Goal: Task Accomplishment & Management: Manage account settings

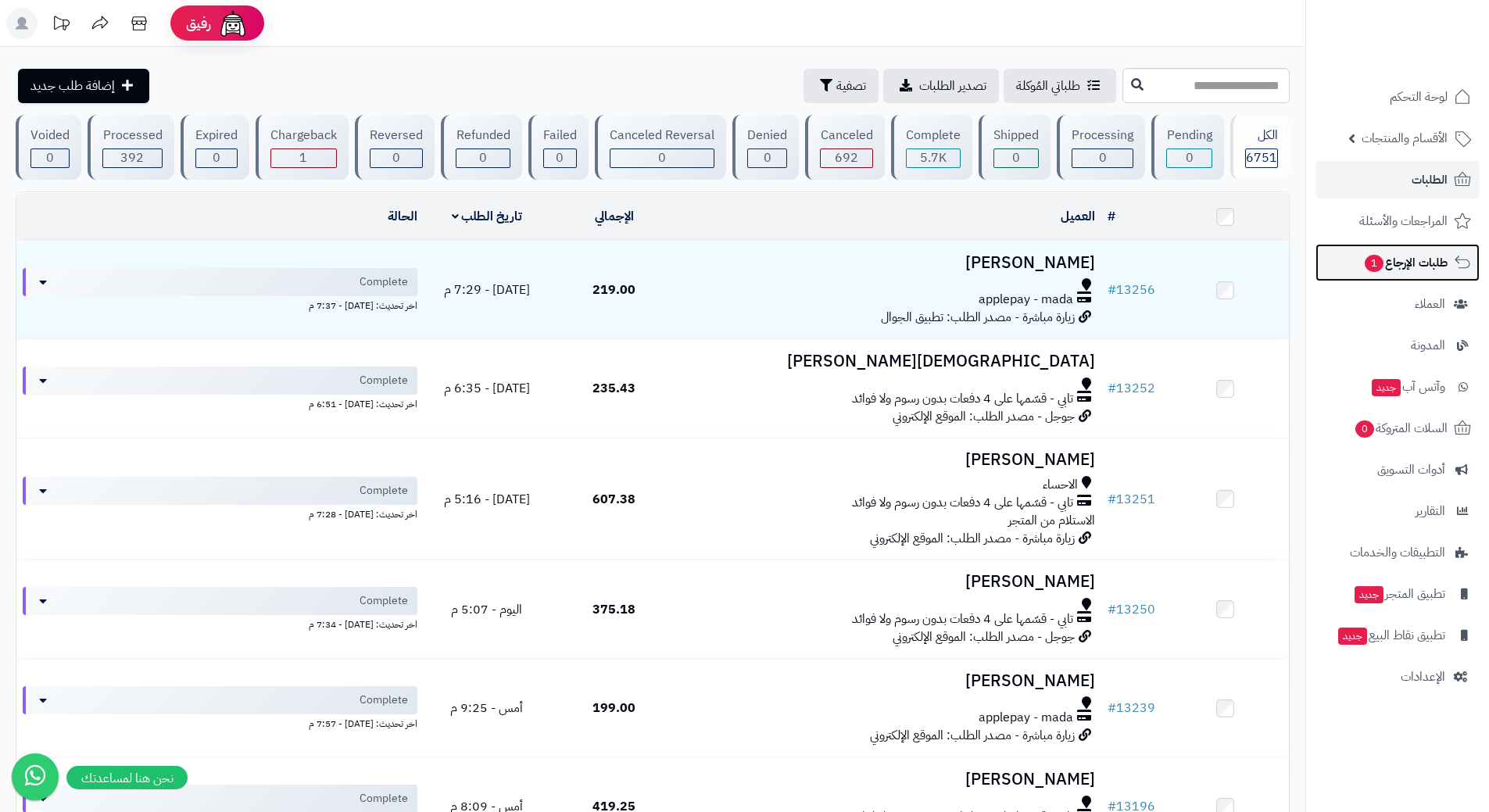
click at [1367, 256] on span "1" at bounding box center [1374, 263] width 19 height 17
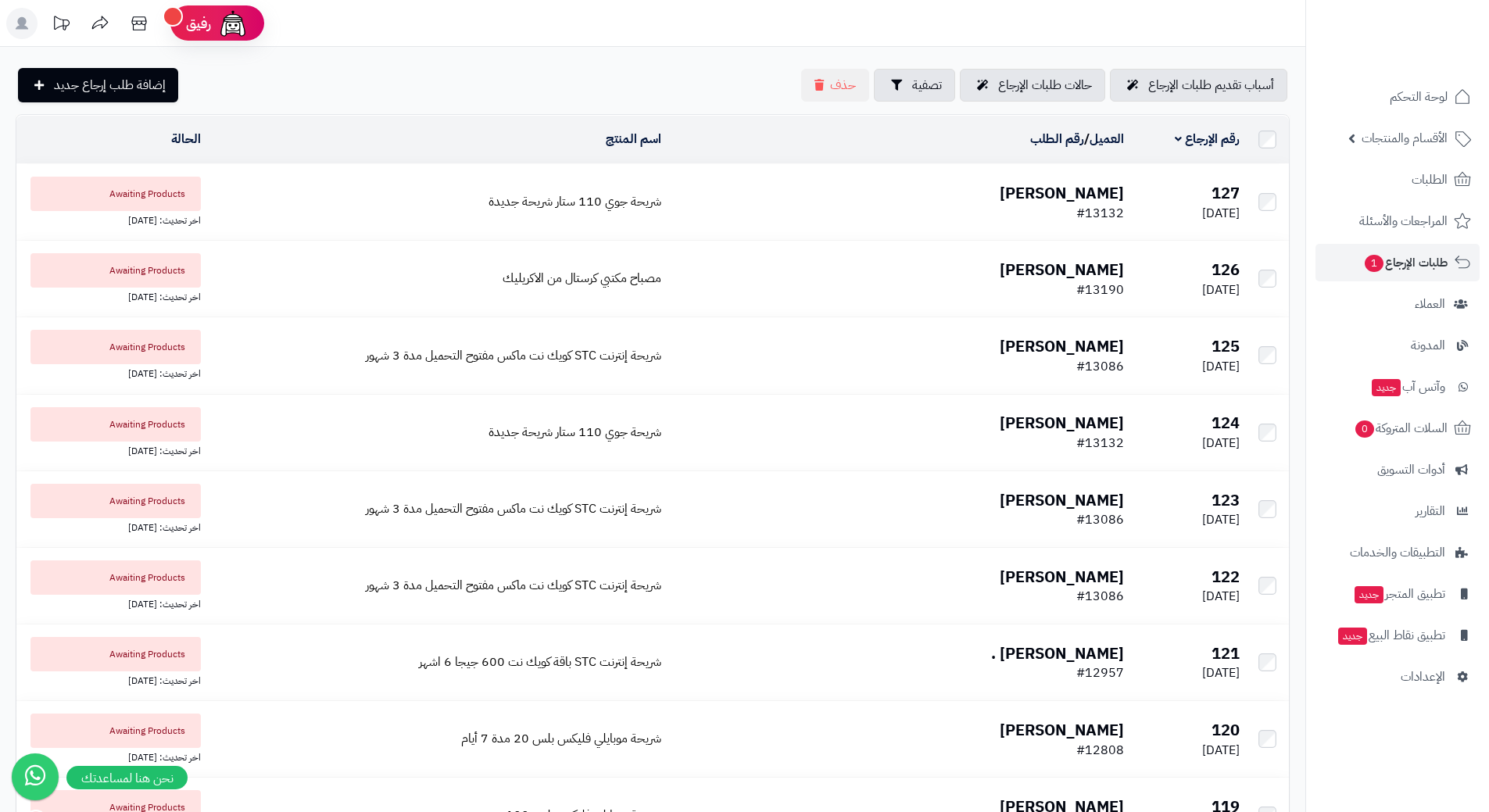
click at [486, 187] on td "شريحة جوي 110 ستار شريحة جديدة" at bounding box center [437, 202] width 461 height 76
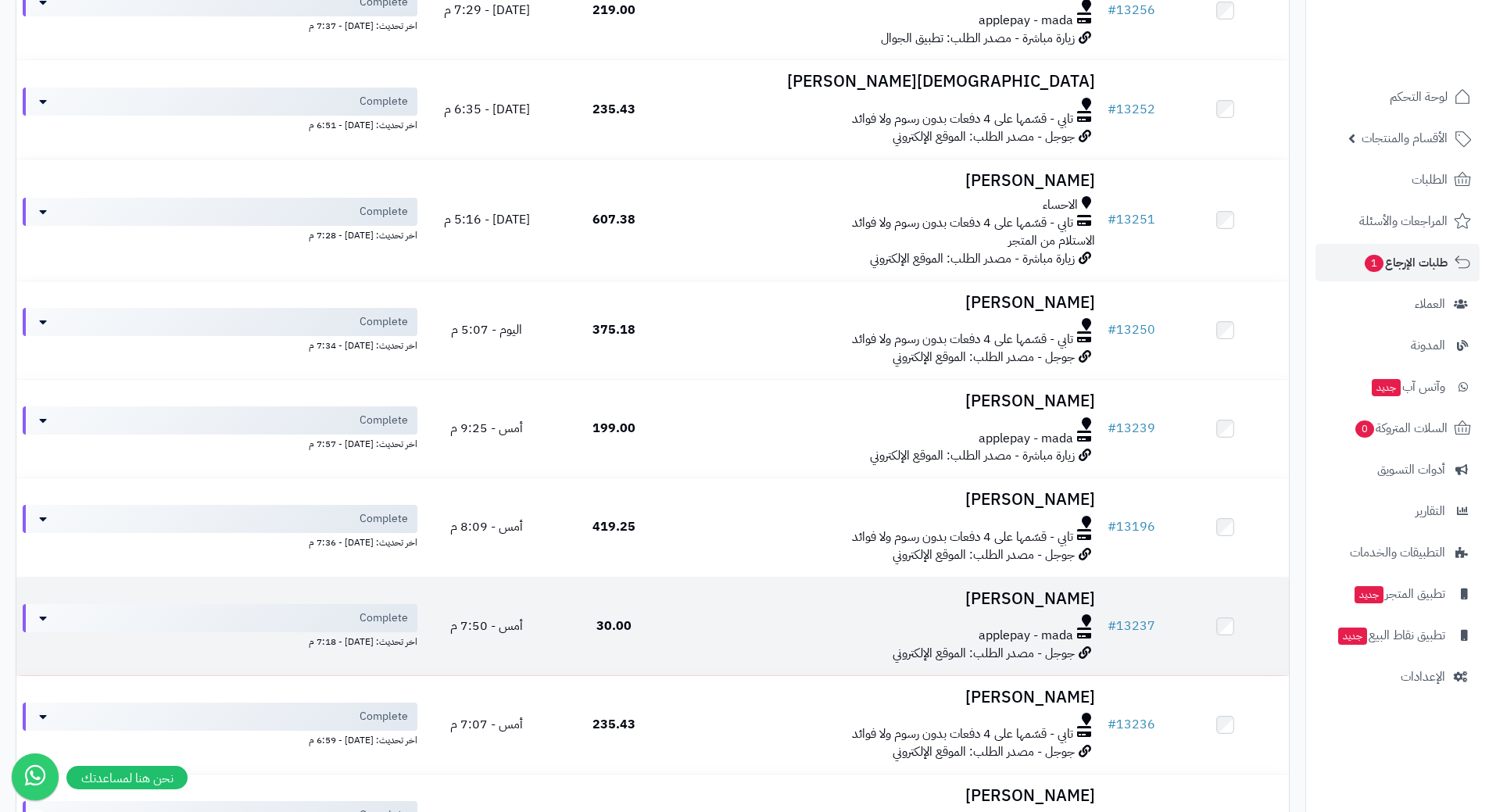
scroll to position [187, 0]
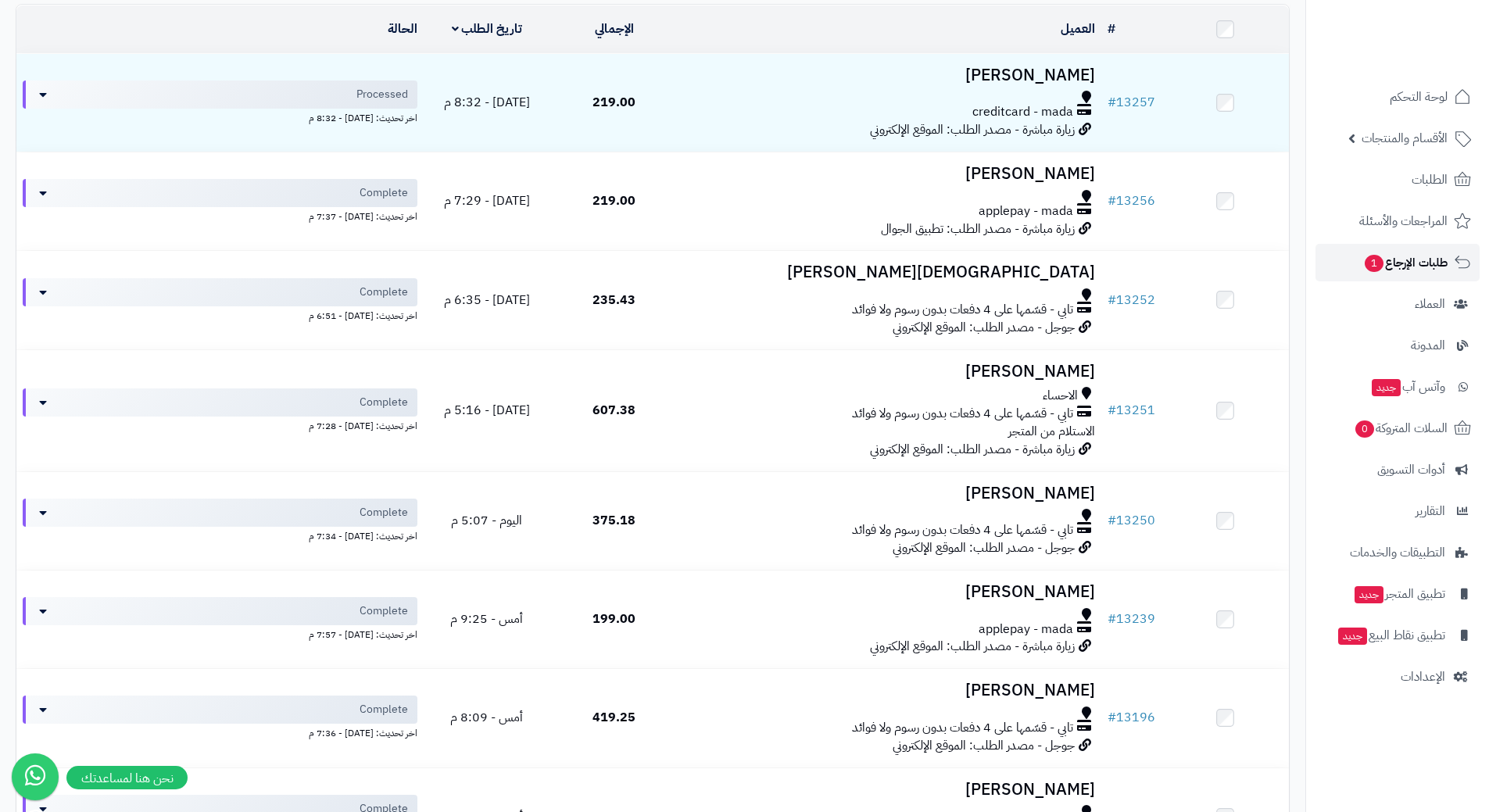
click at [1370, 270] on span "1" at bounding box center [1374, 263] width 19 height 17
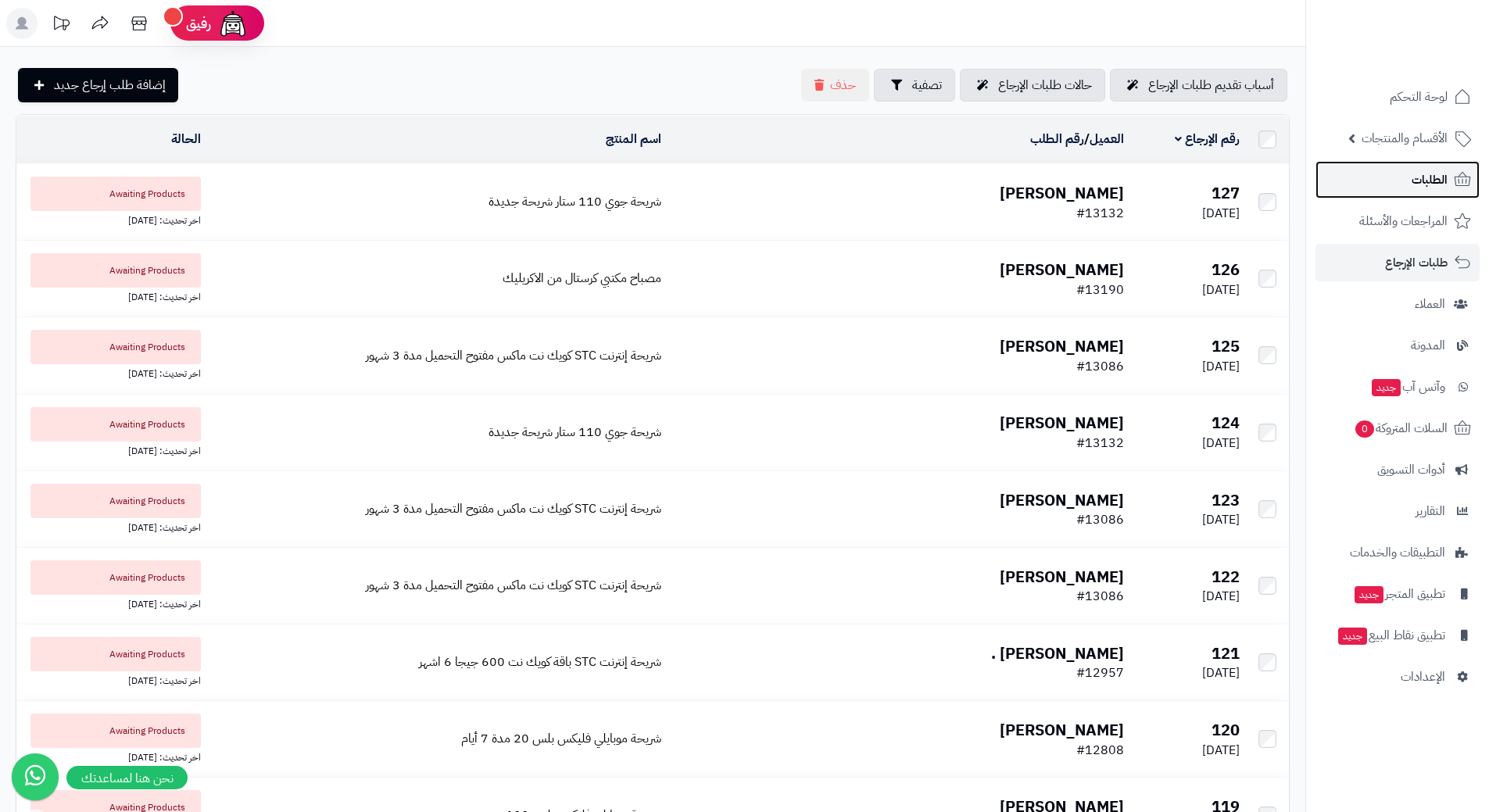
click at [1373, 178] on link "الطلبات" at bounding box center [1398, 179] width 164 height 38
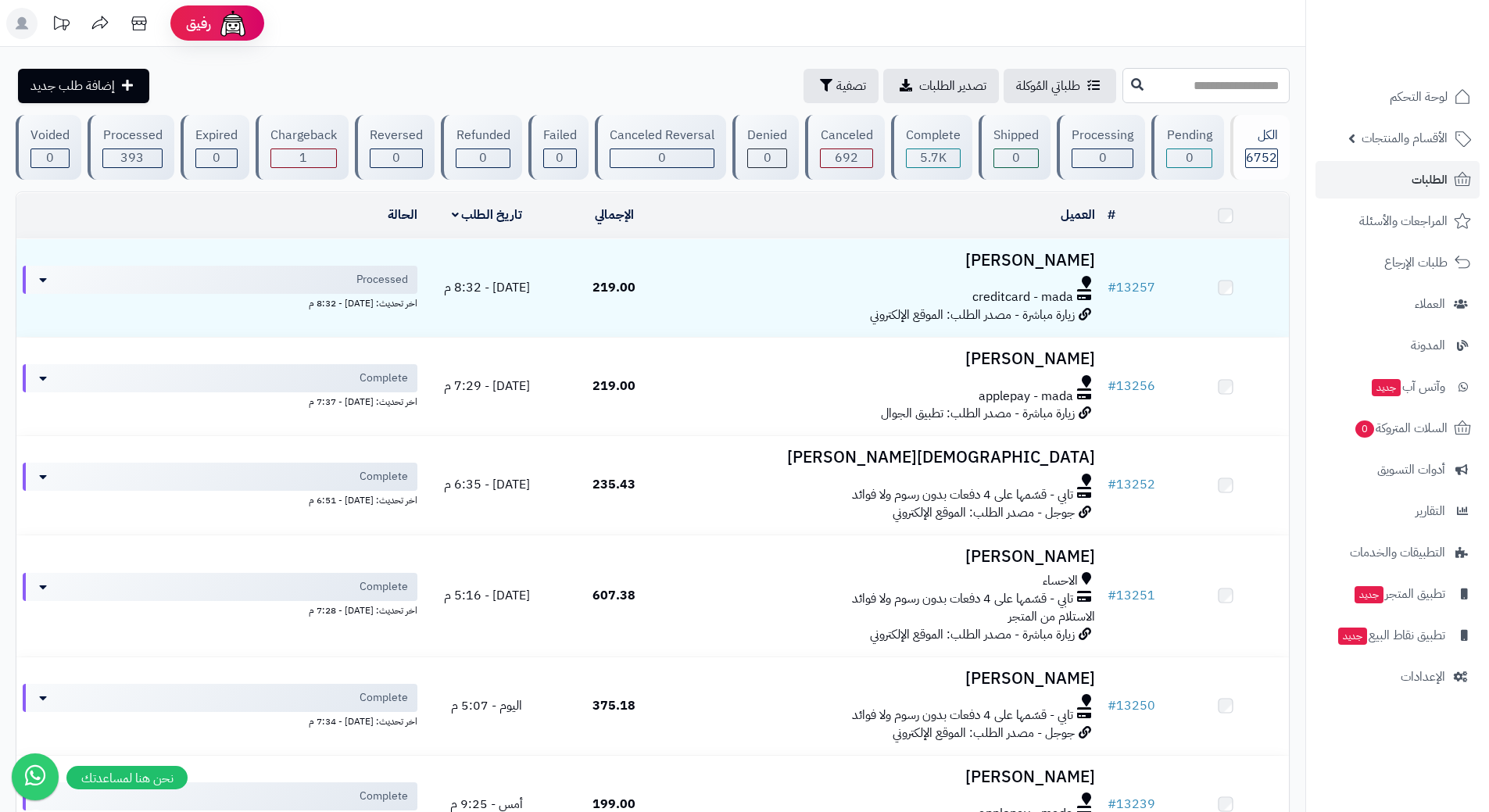
drag, startPoint x: 0, startPoint y: 0, endPoint x: 1225, endPoint y: 87, distance: 1228.1
click at [1225, 87] on input "text" at bounding box center [1206, 85] width 168 height 35
type input "*****"
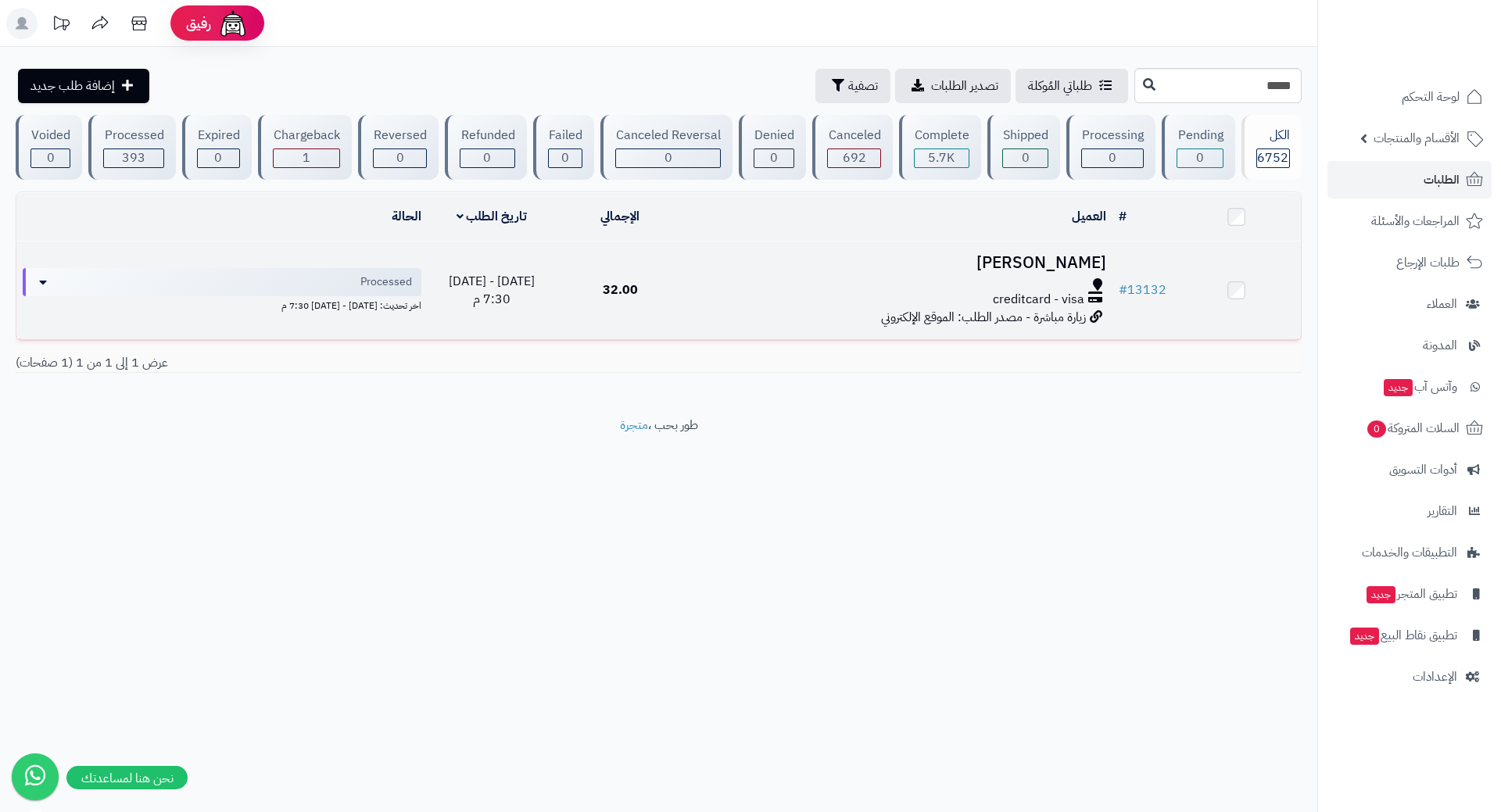
click at [745, 291] on div "creditcard - visa" at bounding box center [898, 299] width 415 height 18
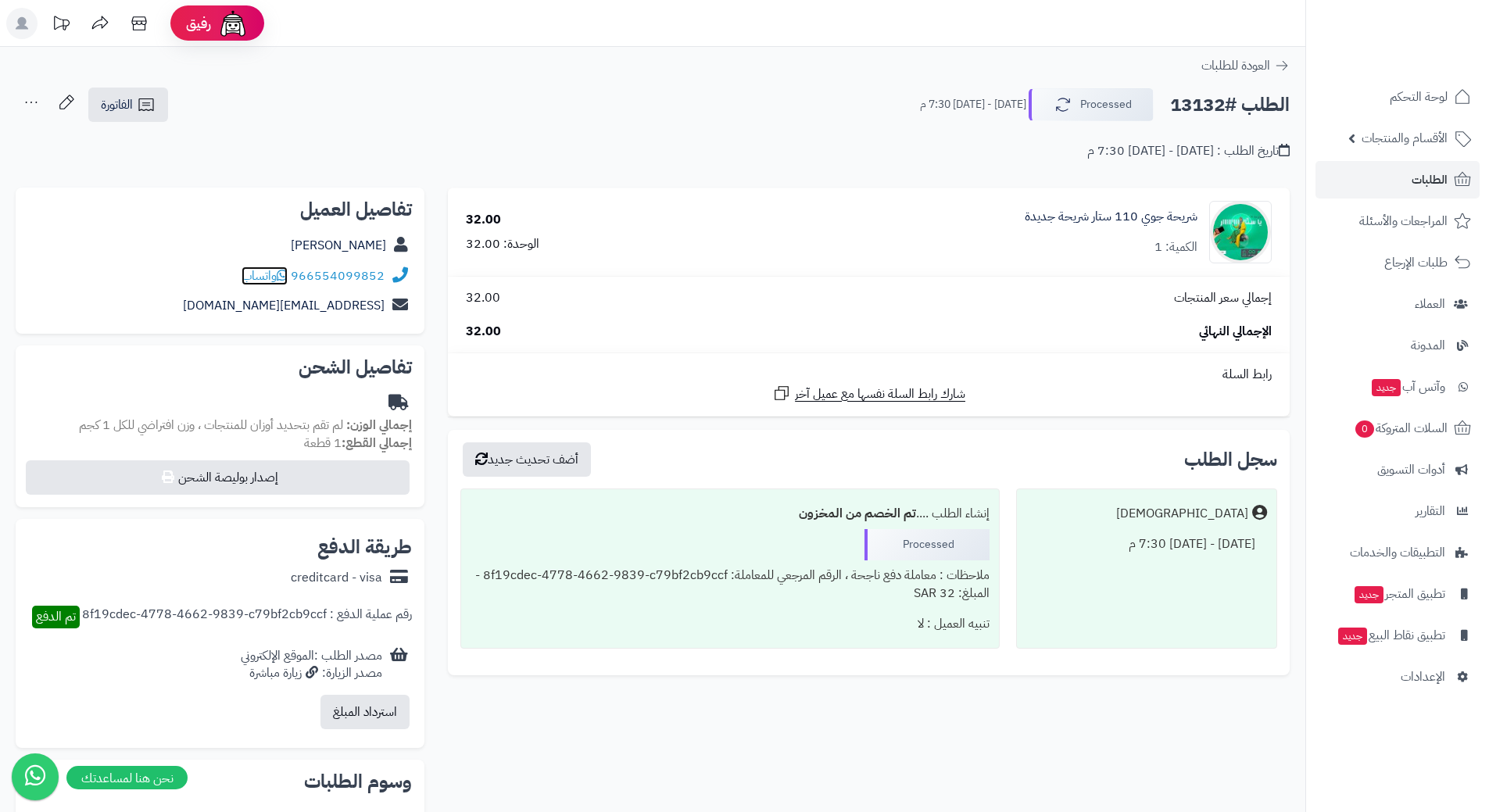
click at [281, 274] on icon at bounding box center [282, 275] width 11 height 13
click at [1387, 179] on link "الطلبات" at bounding box center [1398, 179] width 164 height 38
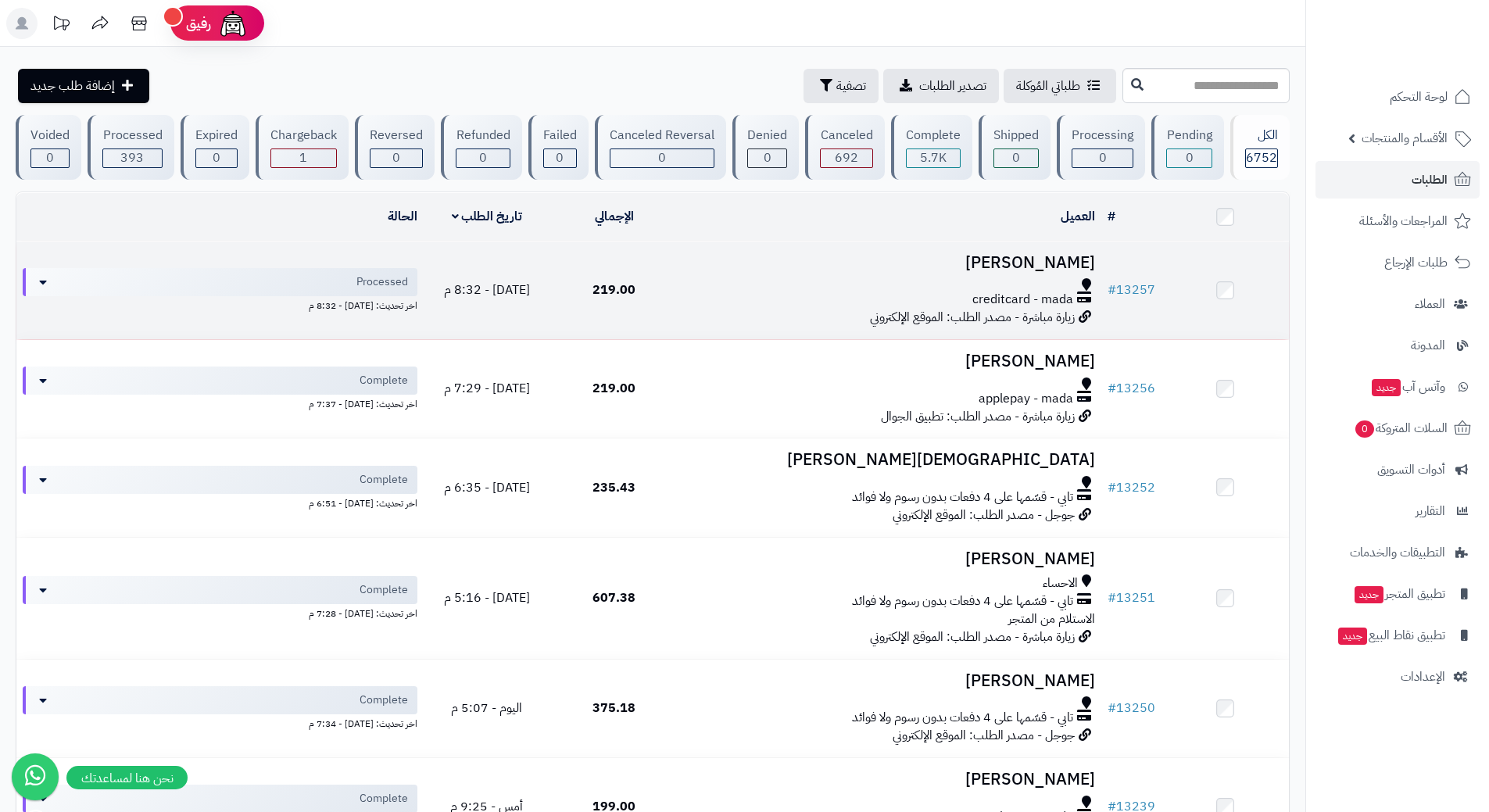
click at [711, 285] on div at bounding box center [889, 285] width 411 height 13
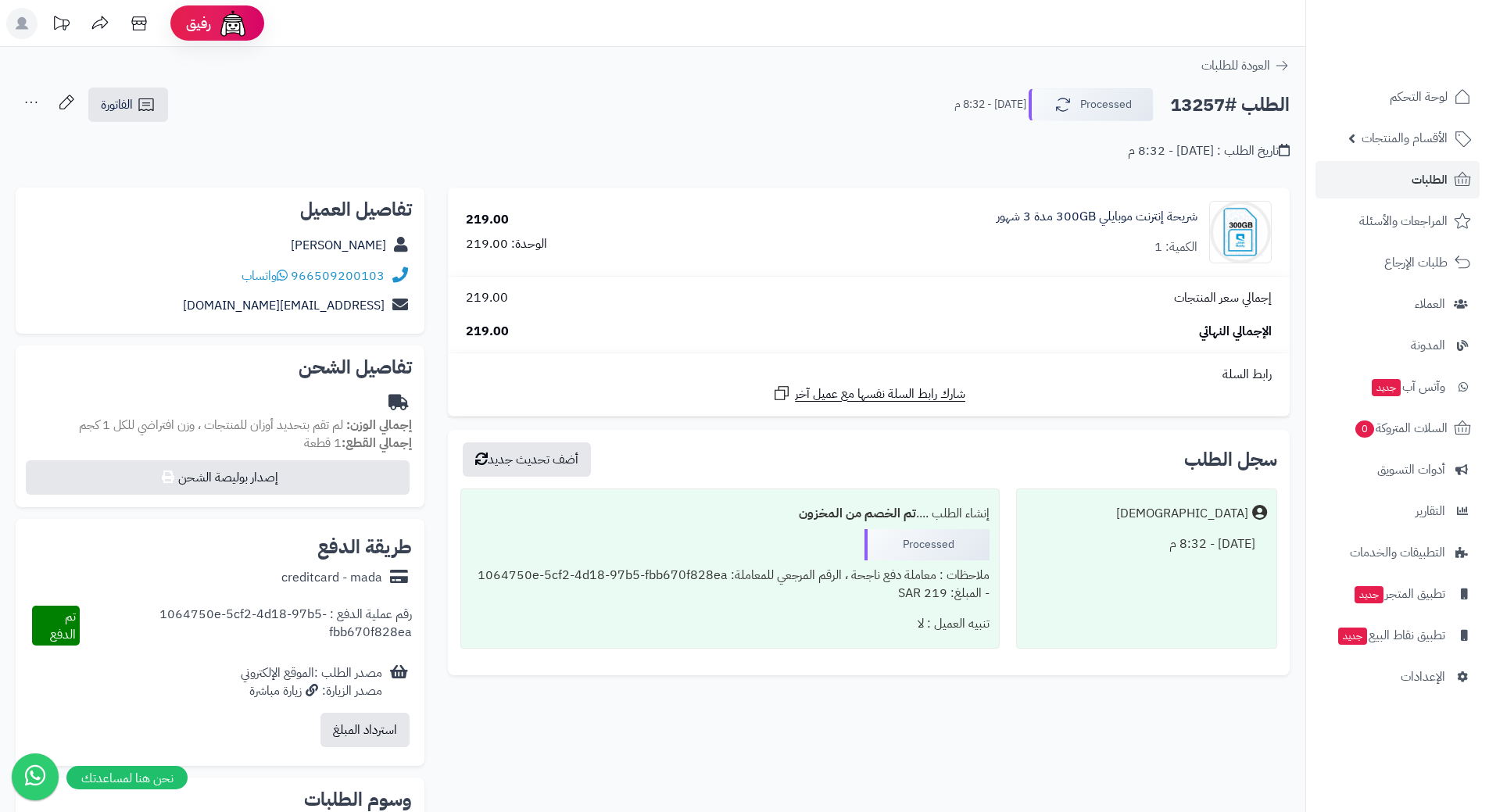
click at [1239, 107] on h2 "الطلب #13257" at bounding box center [1230, 104] width 120 height 32
click at [1239, 100] on h2 "الطلب #13257" at bounding box center [1230, 104] width 120 height 32
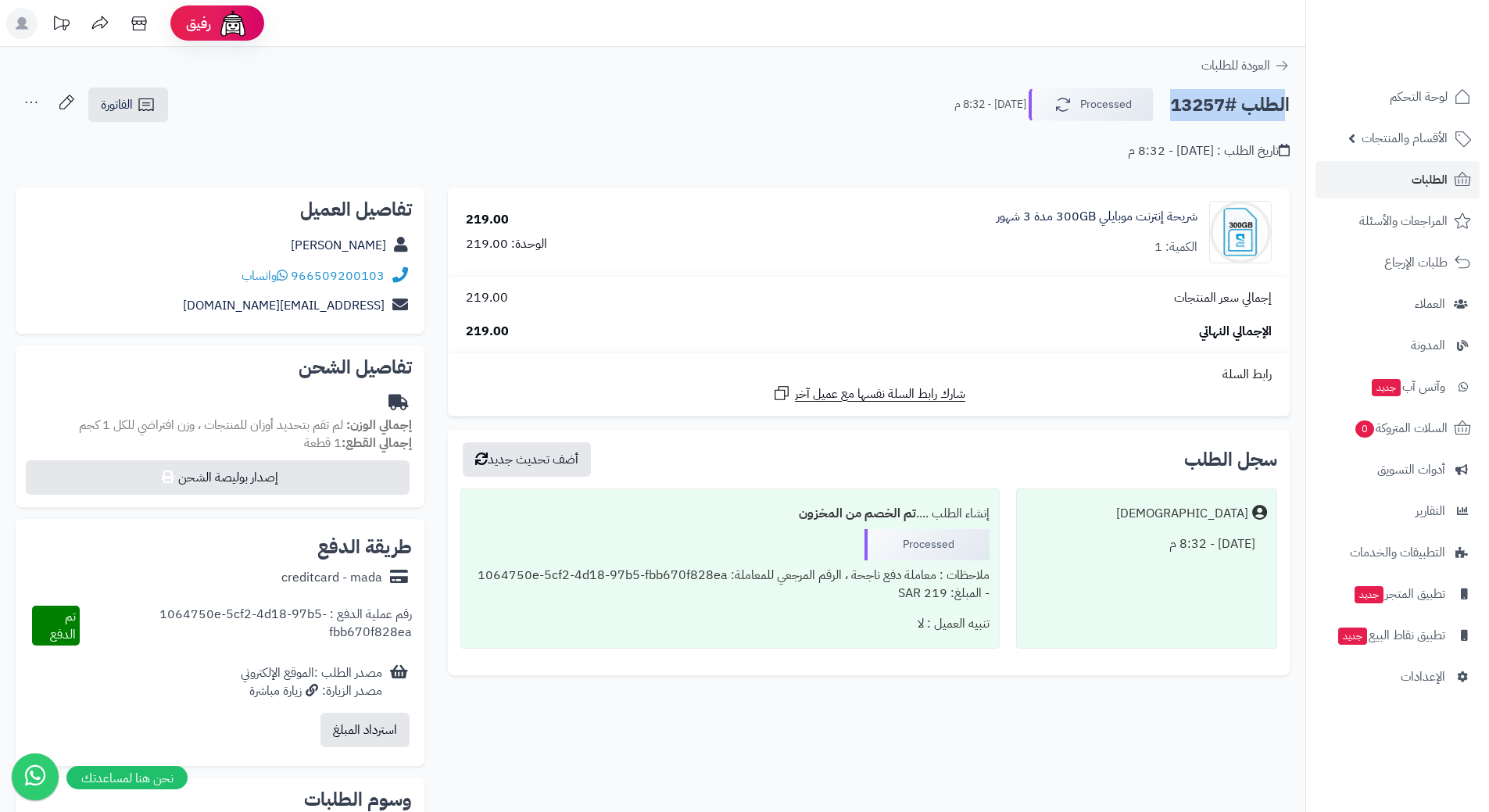
click at [1239, 100] on h2 "الطلب #13257" at bounding box center [1230, 104] width 120 height 32
click at [288, 274] on icon at bounding box center [282, 275] width 11 height 13
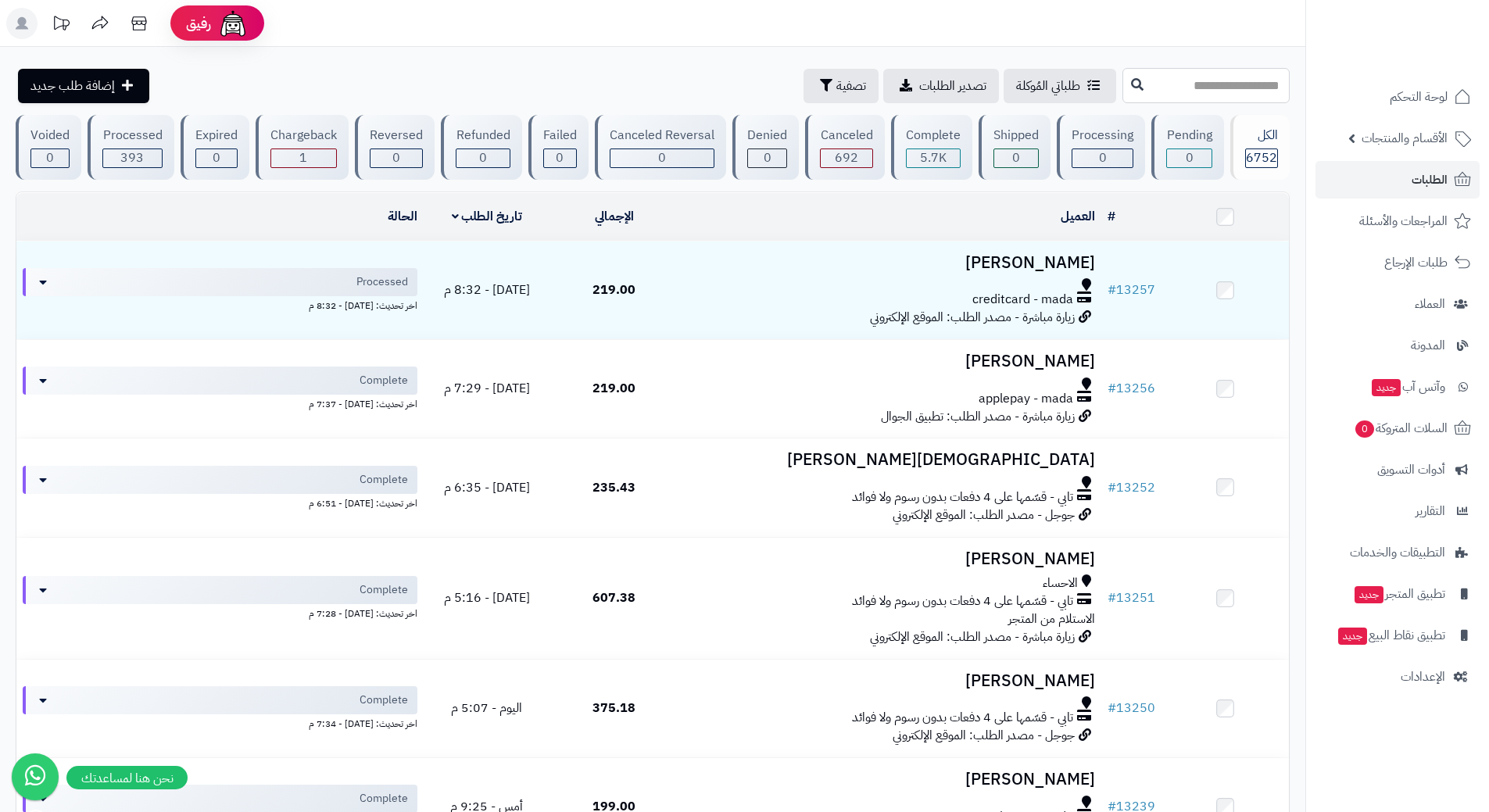
click at [1122, 80] on input "text" at bounding box center [1206, 85] width 168 height 35
click at [1385, 140] on span "الأقسام والمنتجات" at bounding box center [1404, 138] width 86 height 22
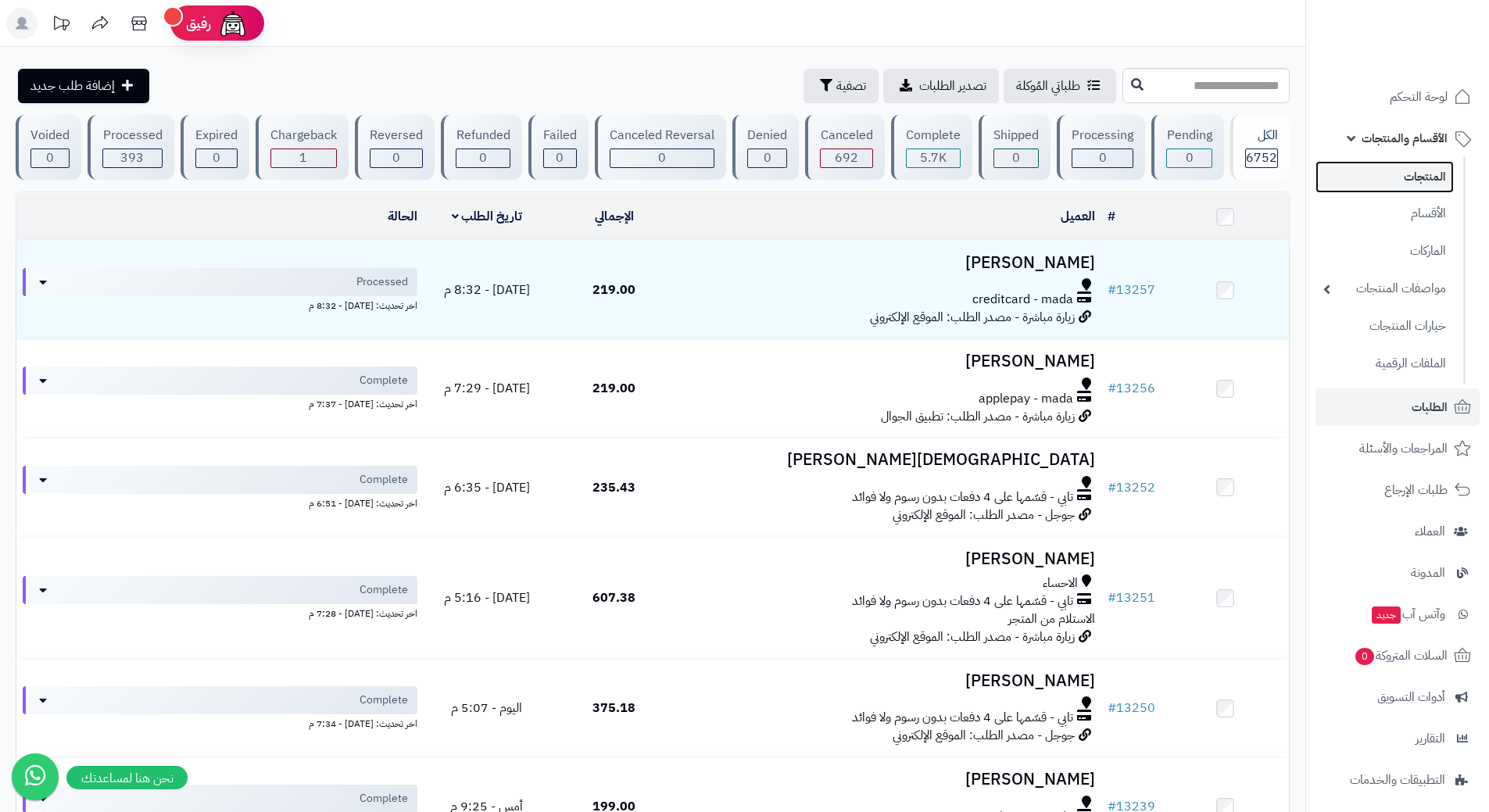
click at [1404, 174] on link "المنتجات" at bounding box center [1385, 176] width 138 height 32
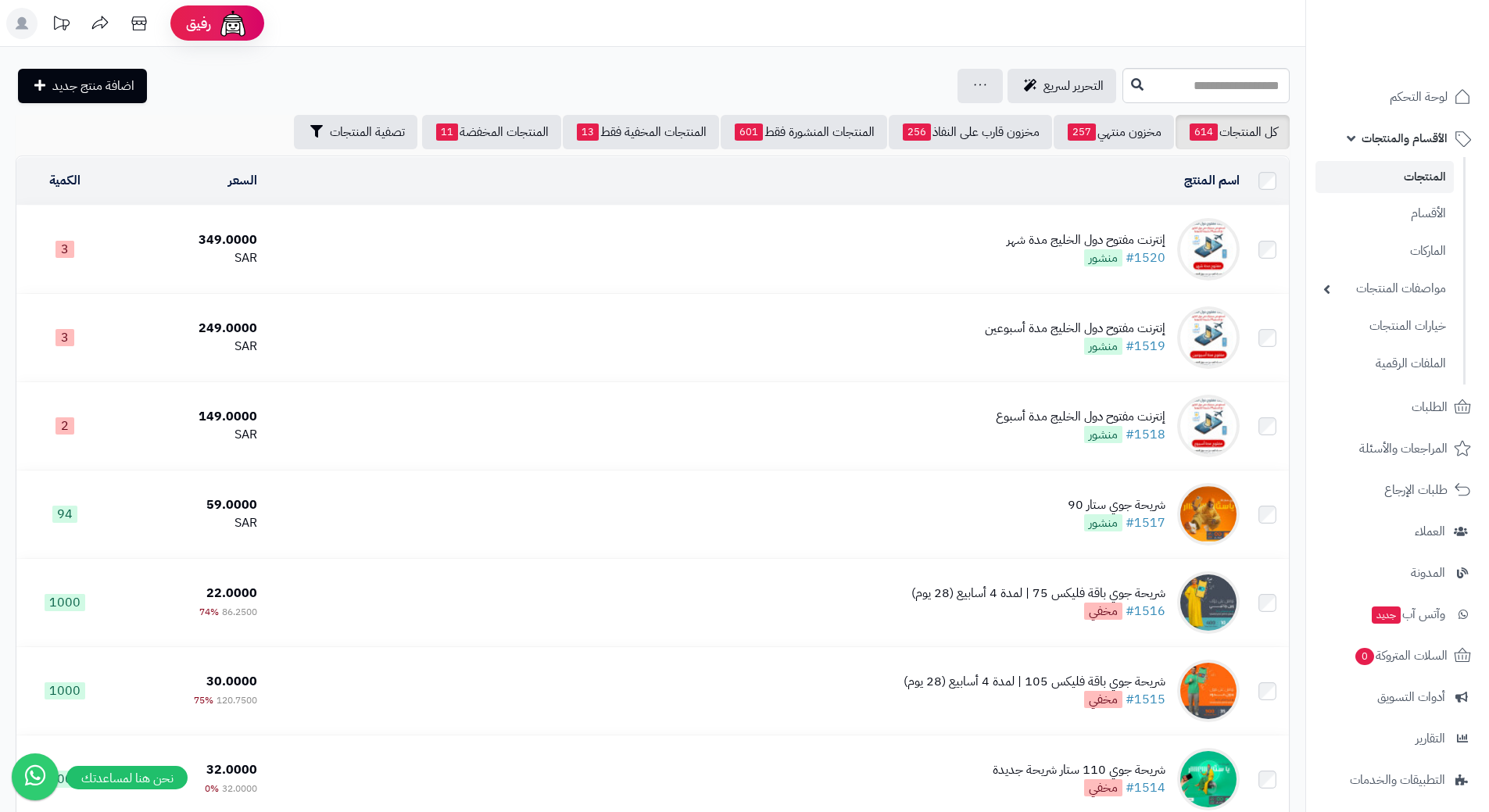
drag, startPoint x: 352, startPoint y: 324, endPoint x: 203, endPoint y: 168, distance: 215.7
click at [258, 209] on td "349.0000 SAR" at bounding box center [189, 250] width 150 height 87
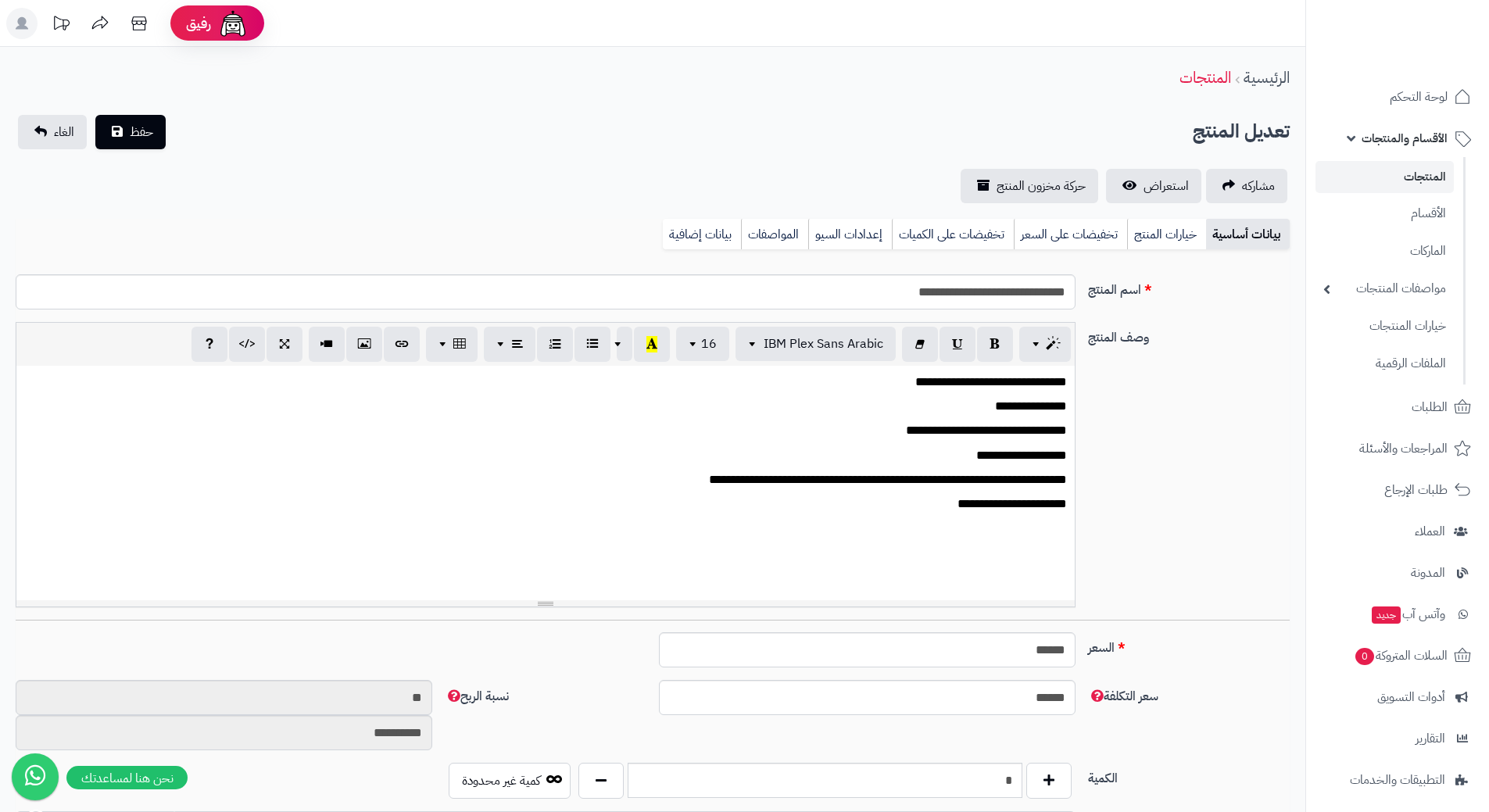
drag, startPoint x: 0, startPoint y: 0, endPoint x: 202, endPoint y: 160, distance: 257.7
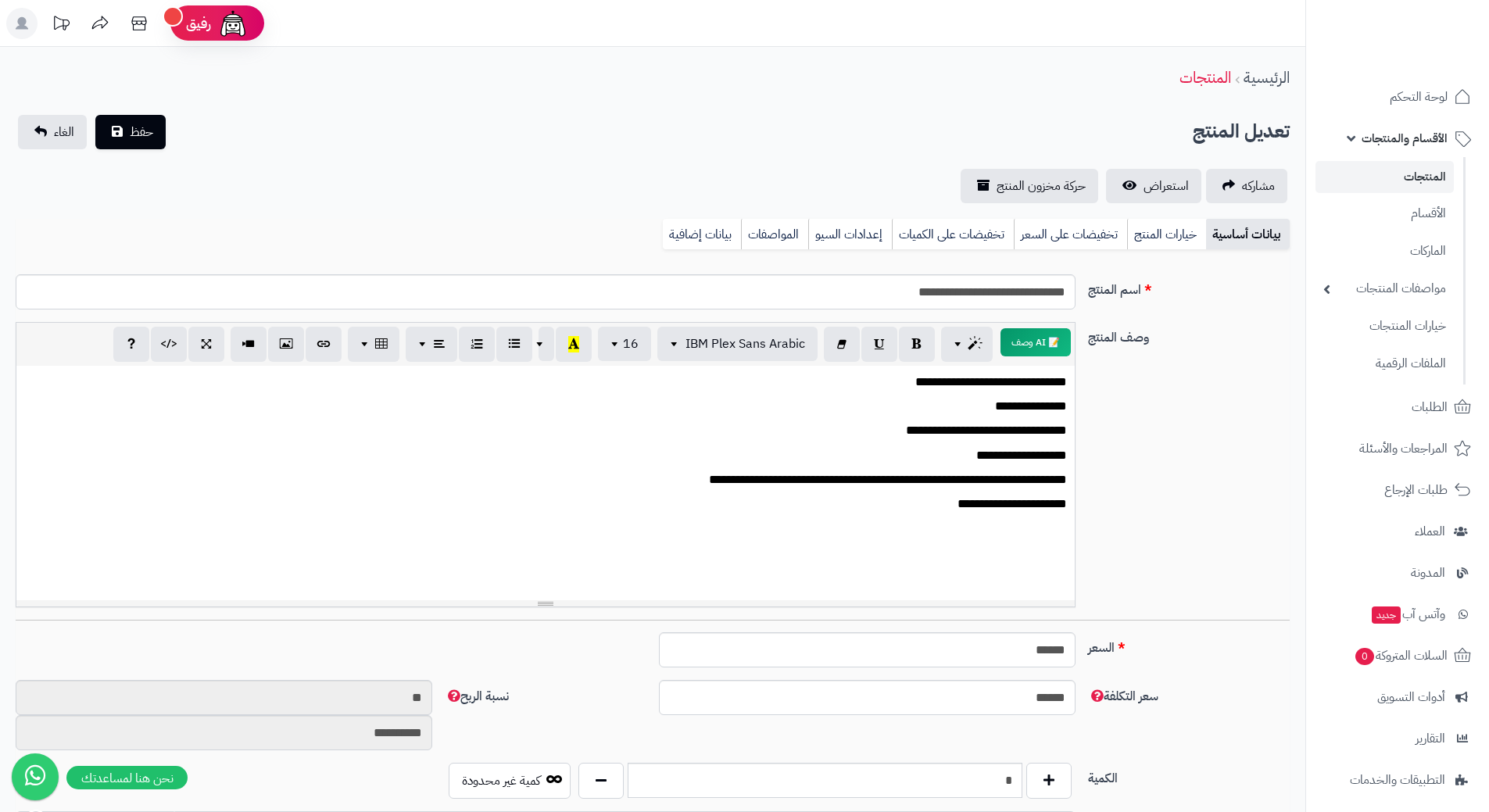
drag, startPoint x: 202, startPoint y: 160, endPoint x: 0, endPoint y: 79, distance: 217.6
click at [169, 102] on div "**********" at bounding box center [652, 734] width 1305 height 1375
click at [1368, 141] on span "الأقسام والمنتجات" at bounding box center [1404, 138] width 86 height 22
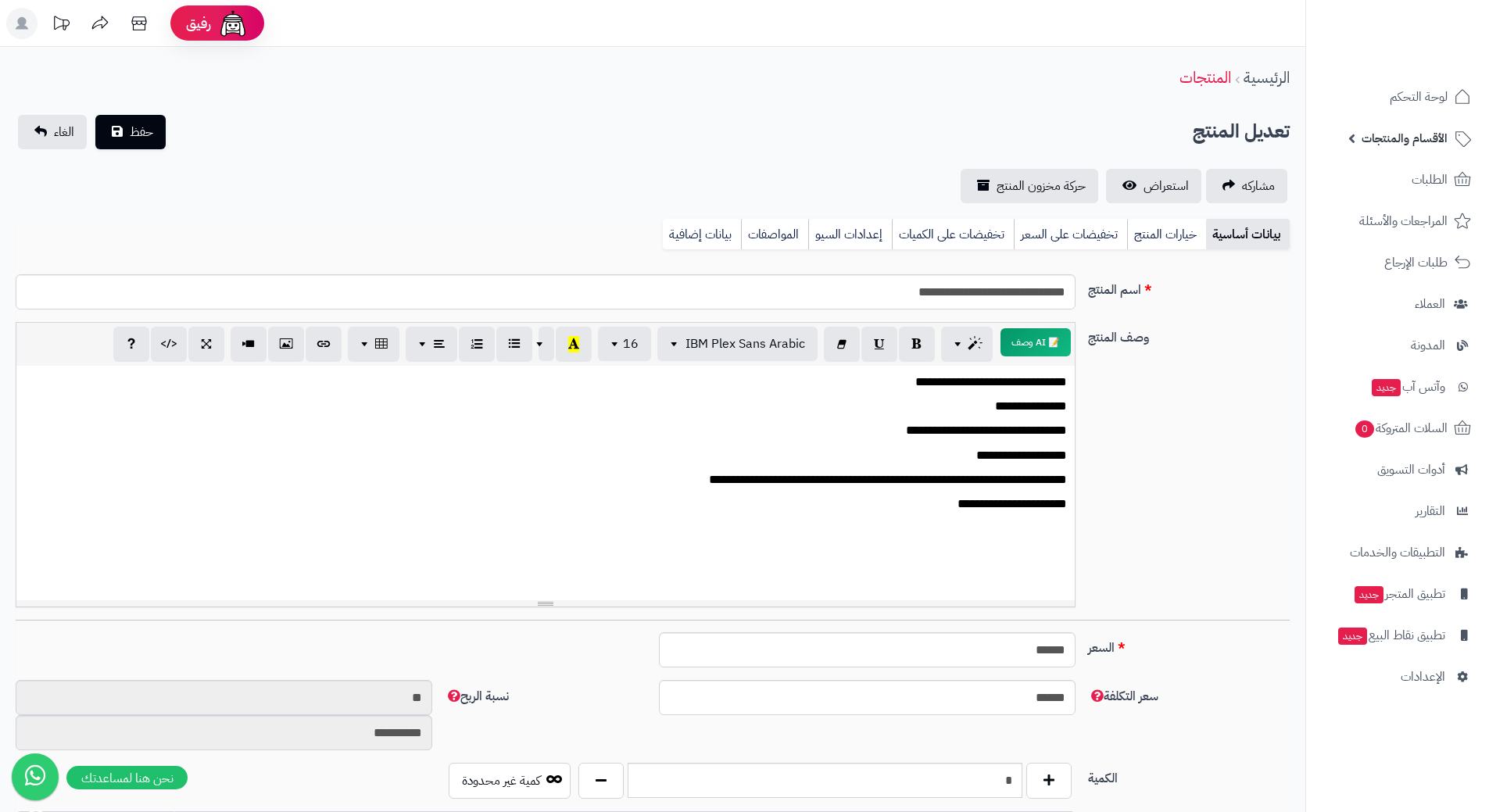
click at [1352, 125] on link "الأقسام والمنتجات" at bounding box center [1398, 138] width 164 height 38
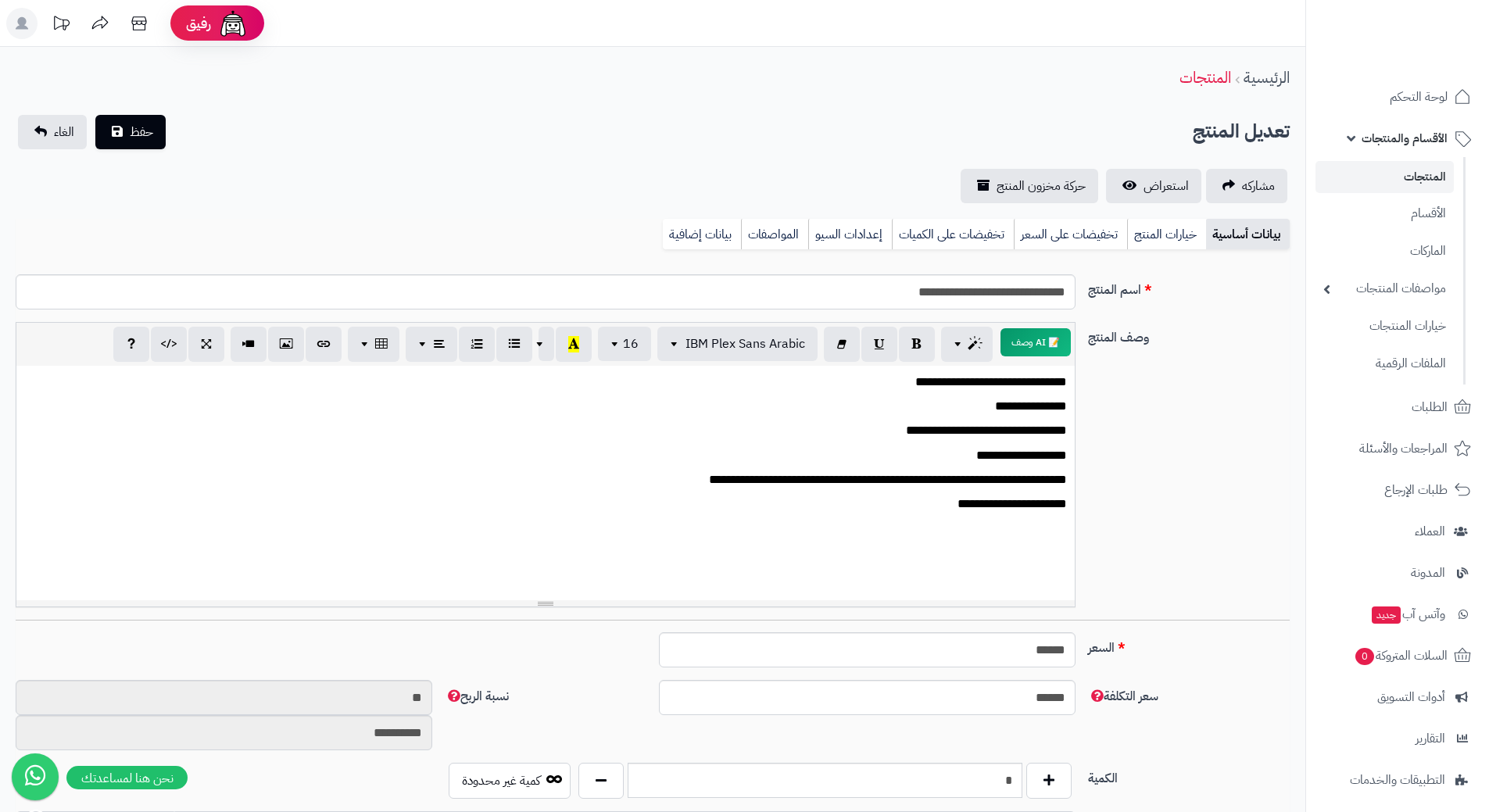
click at [1373, 169] on link "المنتجات" at bounding box center [1385, 176] width 138 height 32
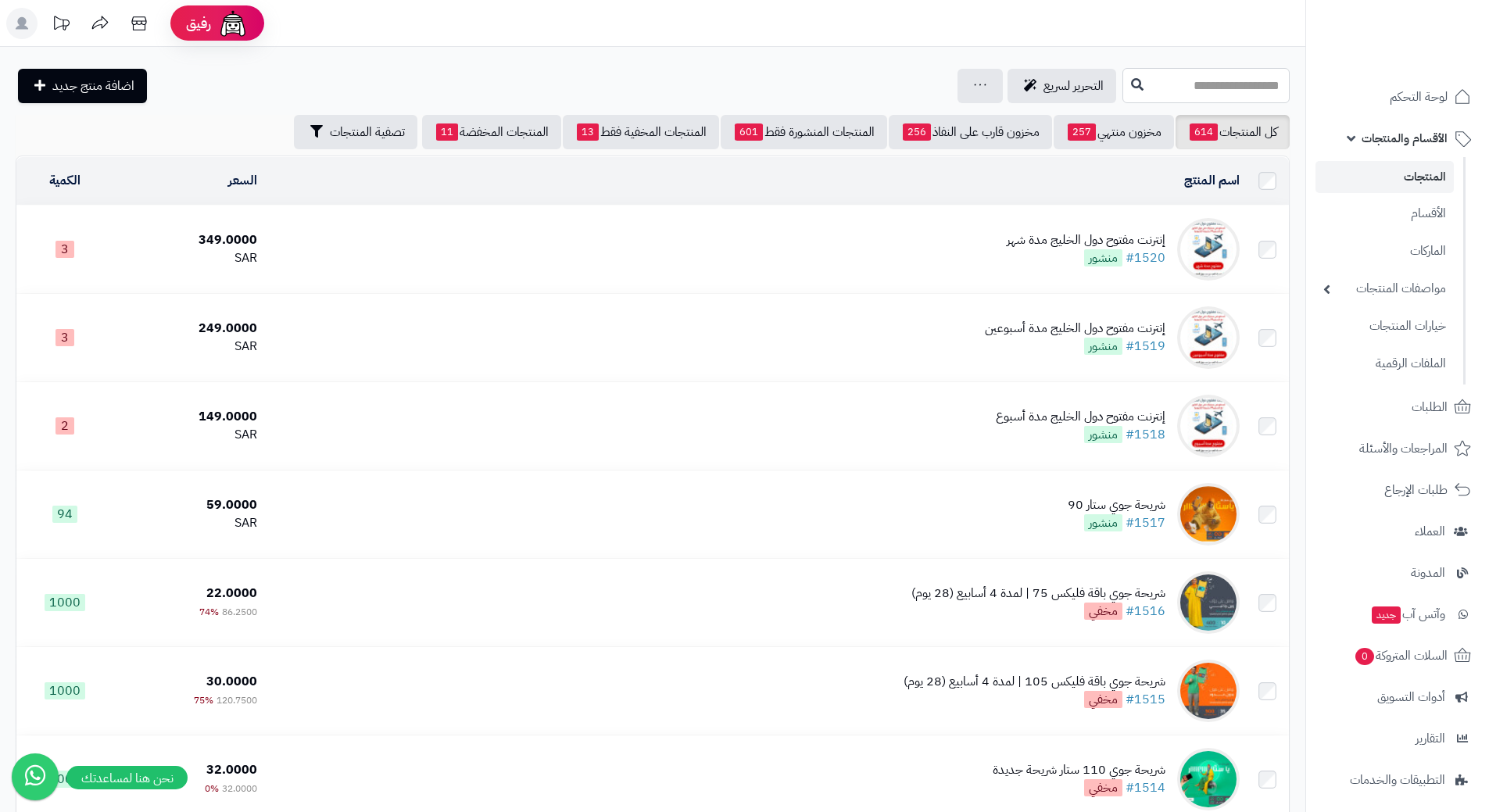
click at [1122, 91] on input "text" at bounding box center [1206, 85] width 168 height 35
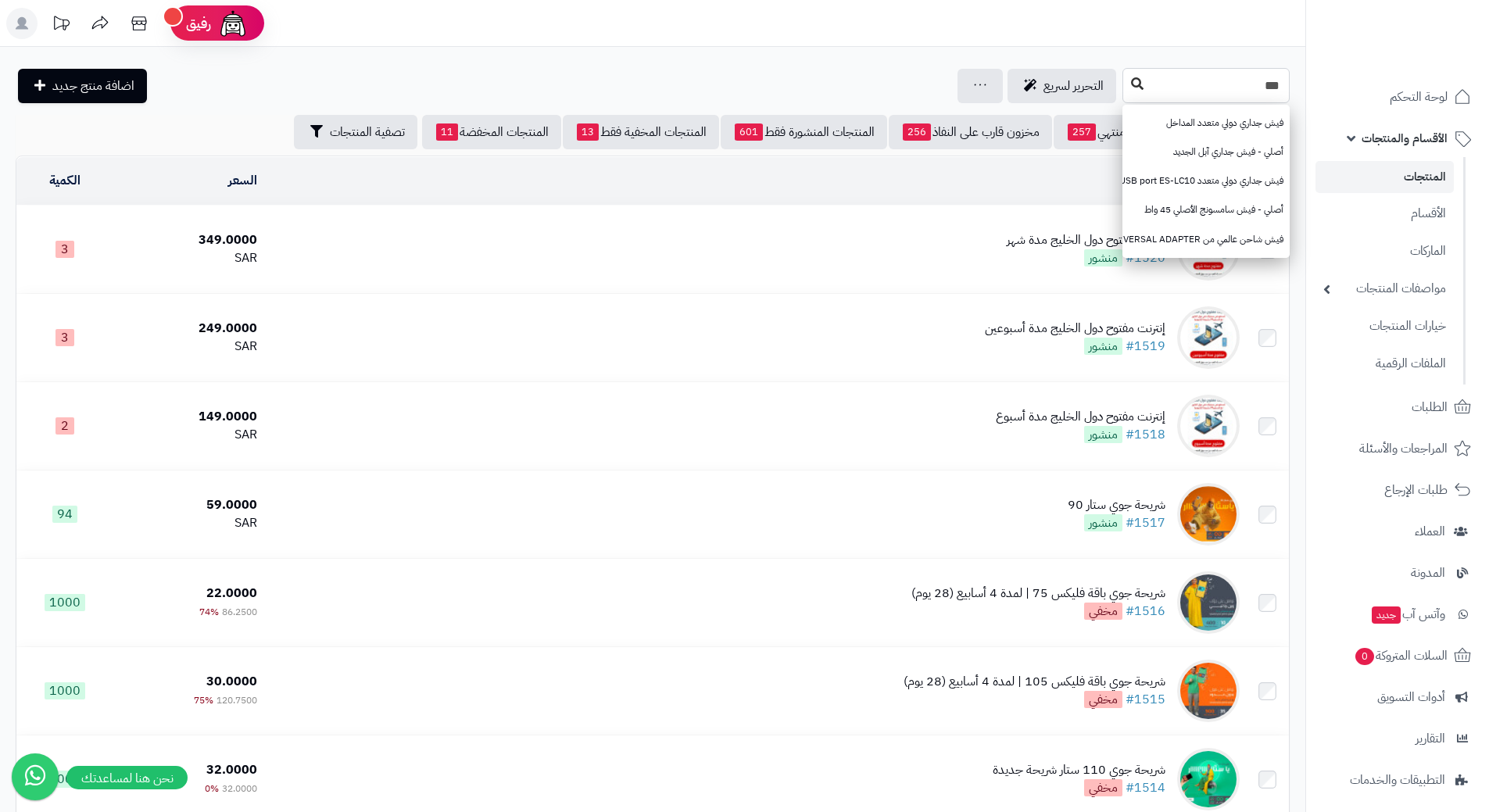
type input "***"
click at [1131, 86] on icon at bounding box center [1137, 84] width 13 height 13
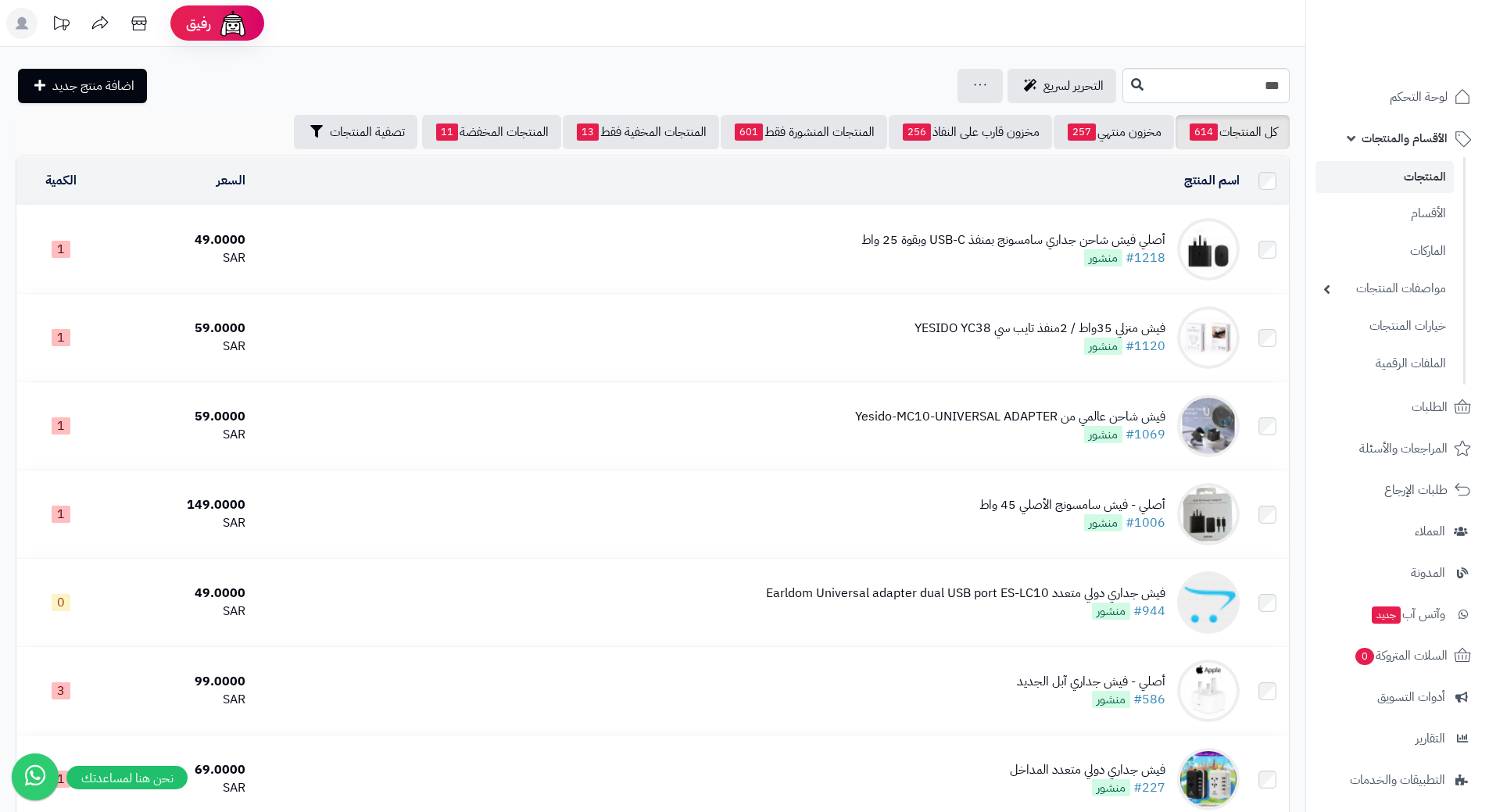
drag, startPoint x: 937, startPoint y: 58, endPoint x: 955, endPoint y: 53, distance: 18.7
drag, startPoint x: 955, startPoint y: 53, endPoint x: 947, endPoint y: 62, distance: 12.0
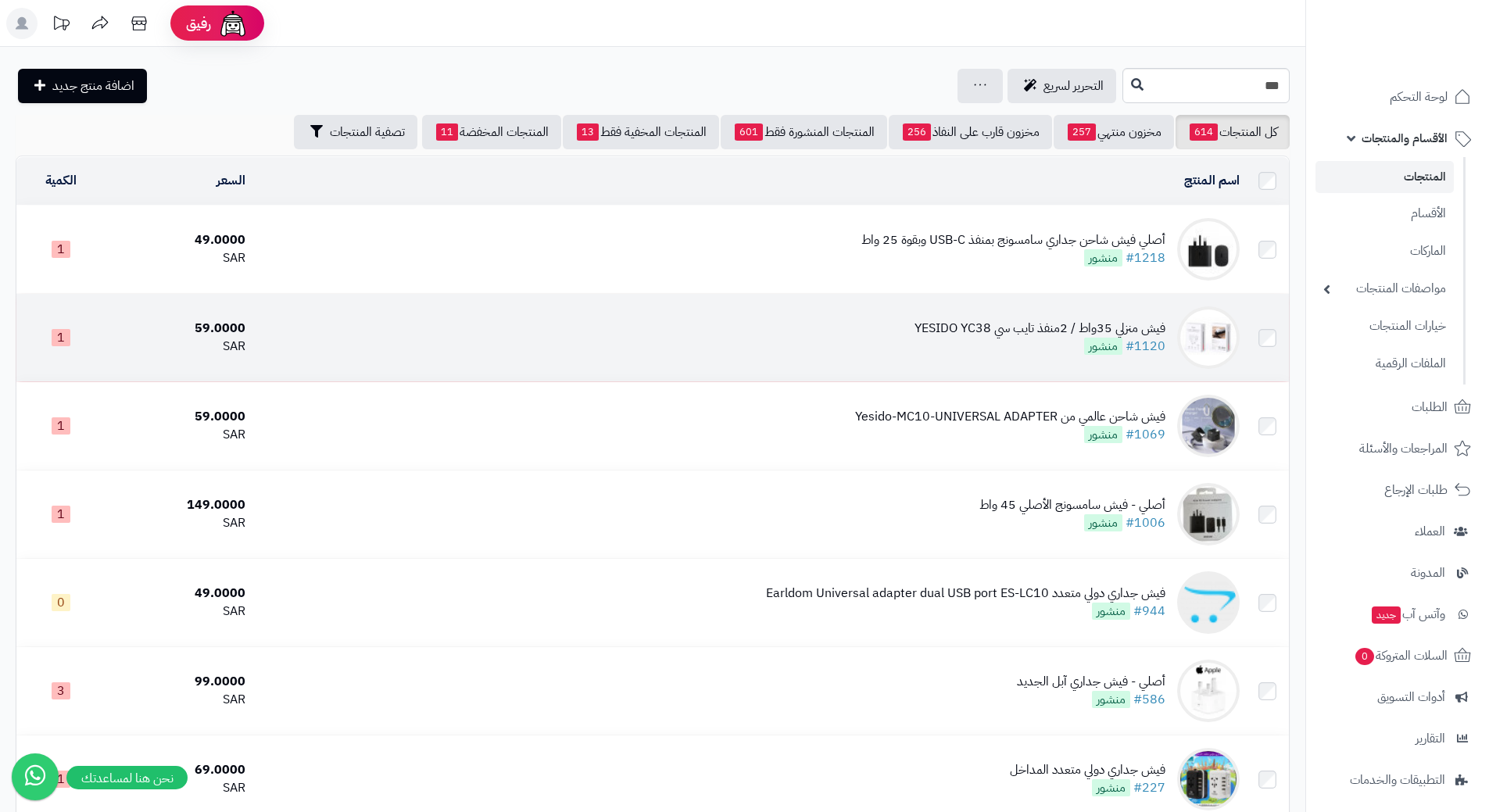
click at [314, 331] on td "فيش منزلي 35واط / 2منفذ تايب سي YESIDO YC38 #1120 منشور" at bounding box center [748, 338] width 994 height 87
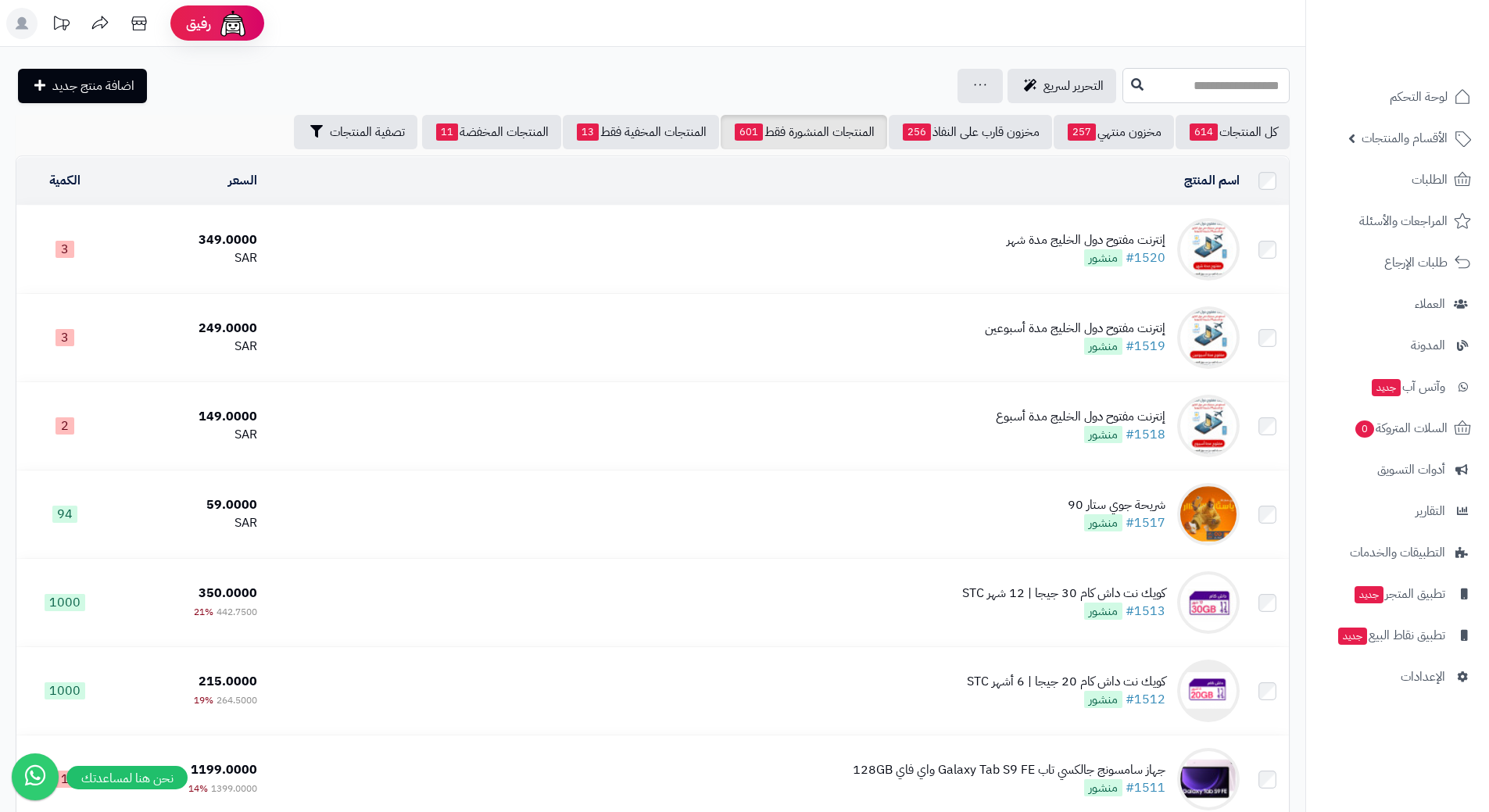
click at [1156, 88] on input "text" at bounding box center [1206, 85] width 168 height 35
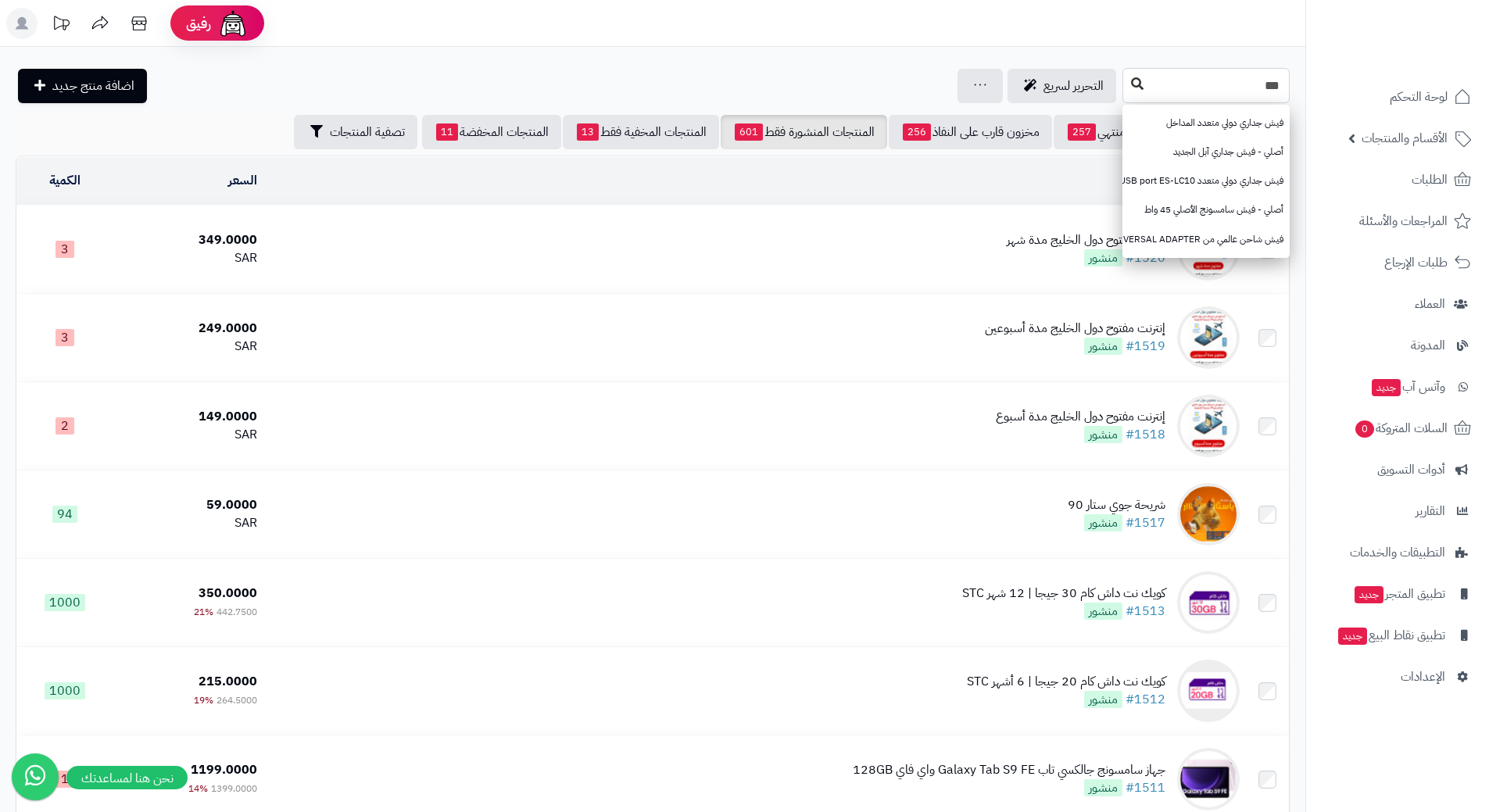
type input "***"
click at [1131, 86] on icon at bounding box center [1137, 84] width 13 height 13
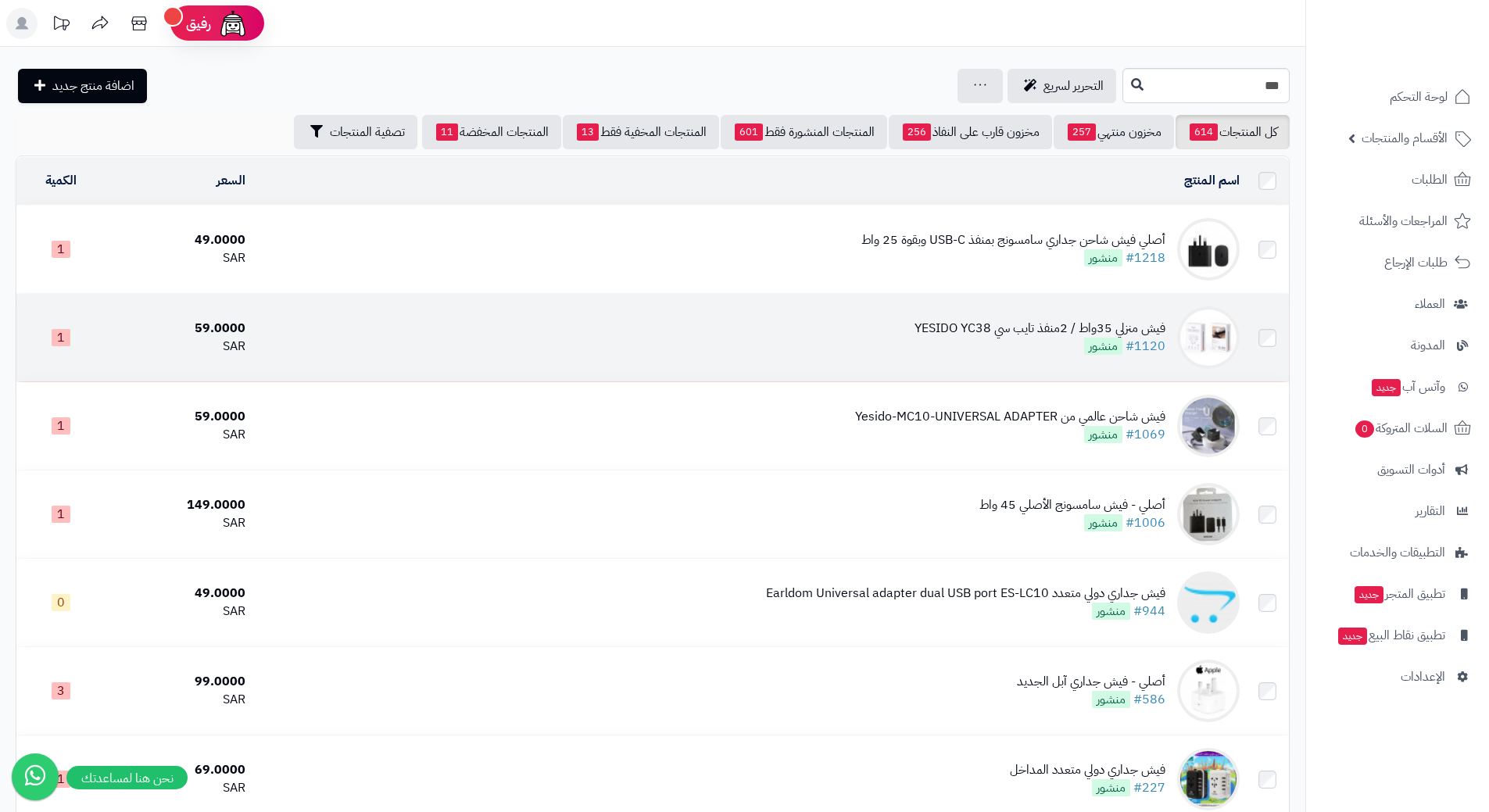
click at [394, 334] on td "فيش منزلي 35واط / 2منفذ تايب سي YESIDO YC38 #1120 منشور" at bounding box center [748, 338] width 994 height 87
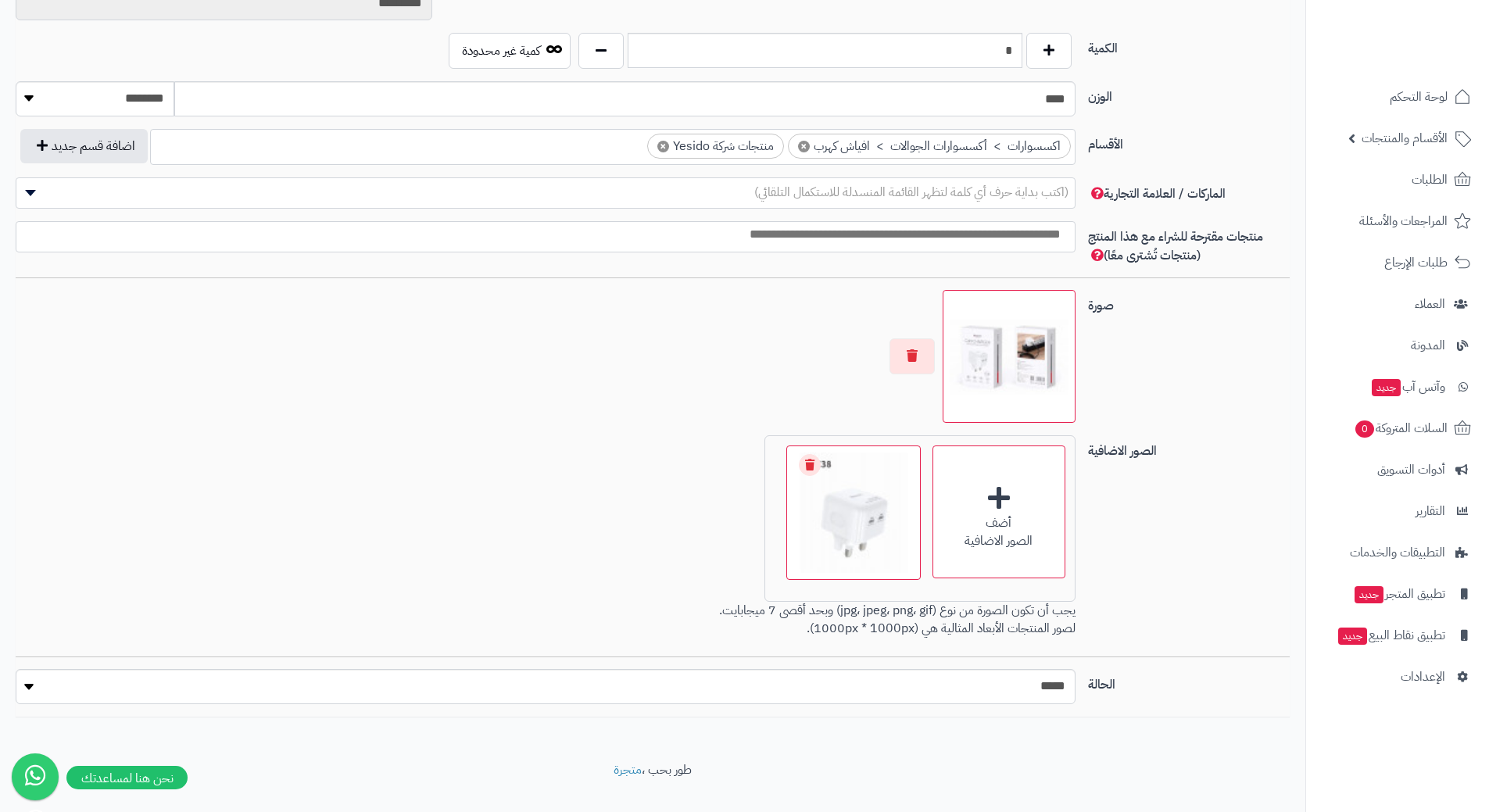
scroll to position [757, 0]
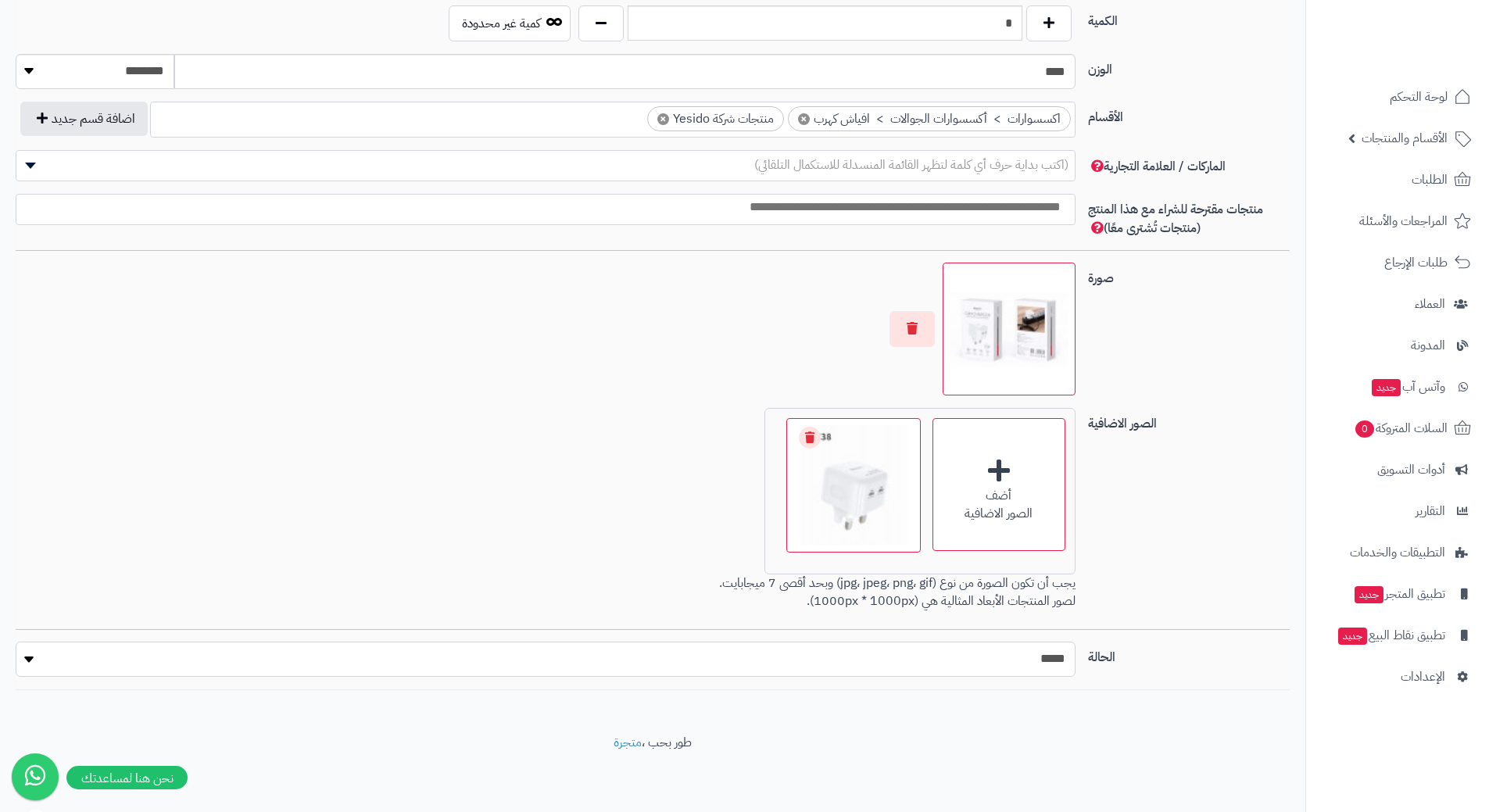
click at [845, 662] on select "***** ****" at bounding box center [545, 659] width 1060 height 35
select select "*"
click at [15, 642] on select "***** ****" at bounding box center [545, 659] width 1060 height 35
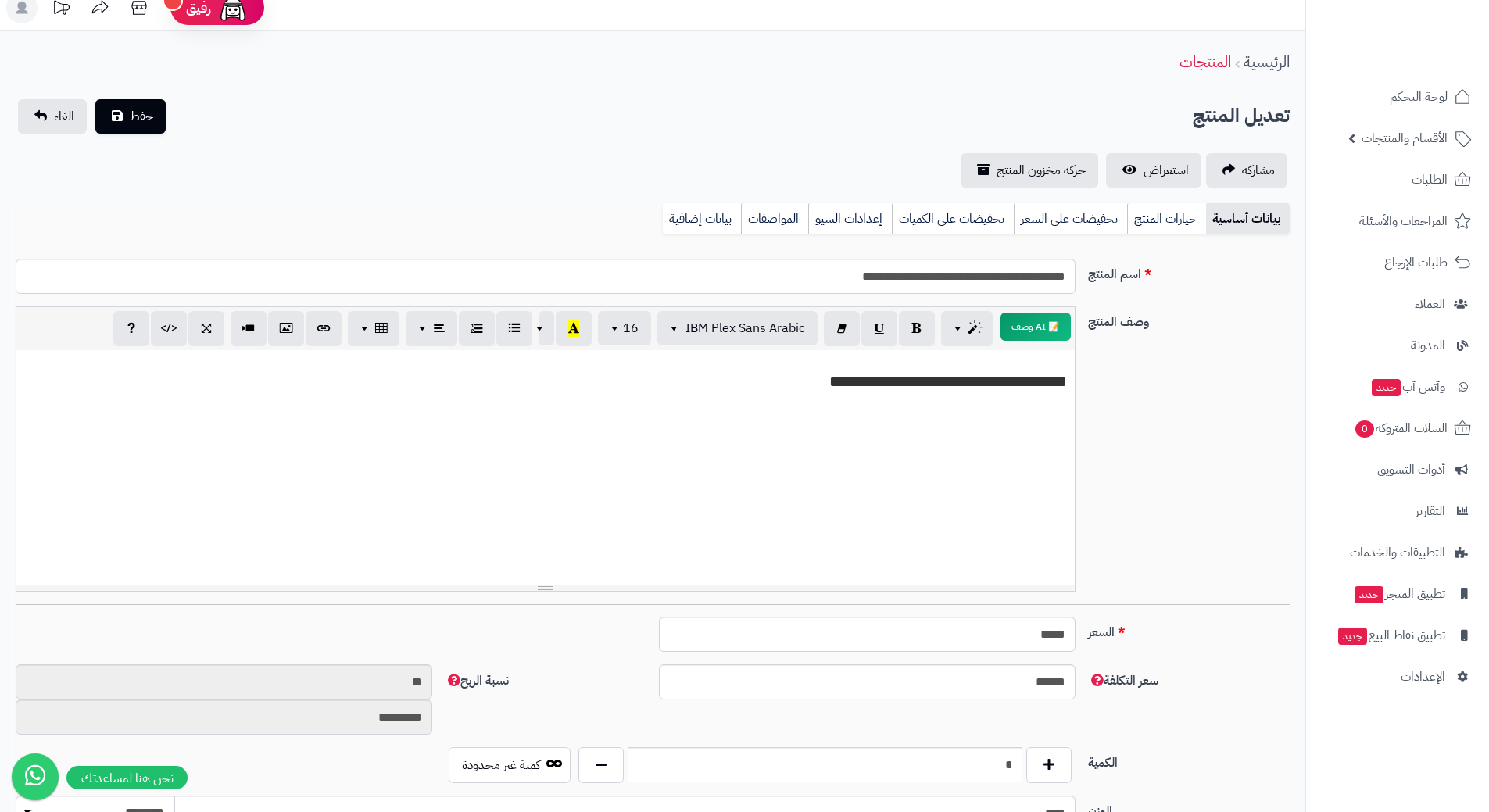
scroll to position [0, 0]
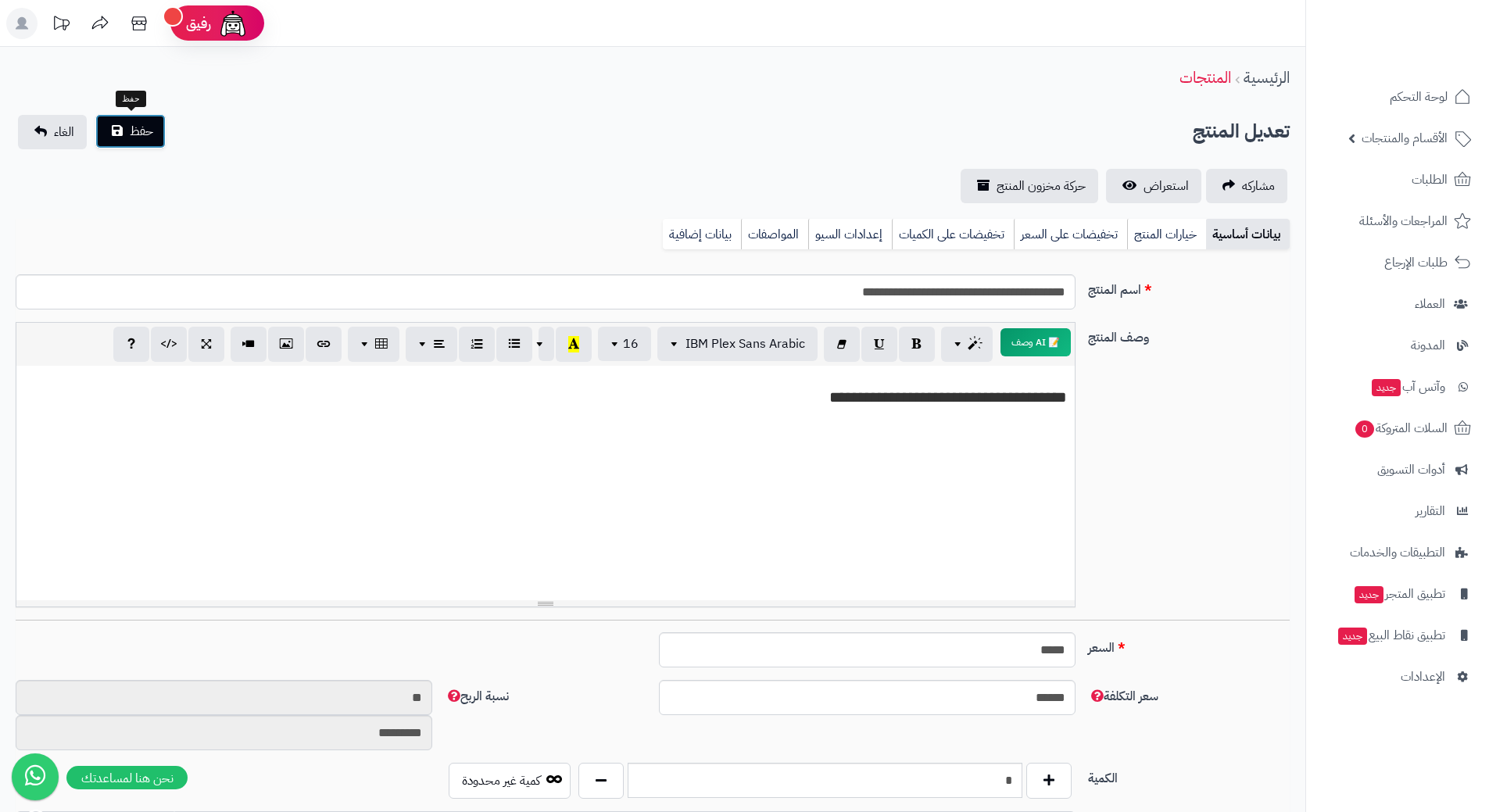
click at [141, 141] on button "حفظ" at bounding box center [131, 132] width 70 height 34
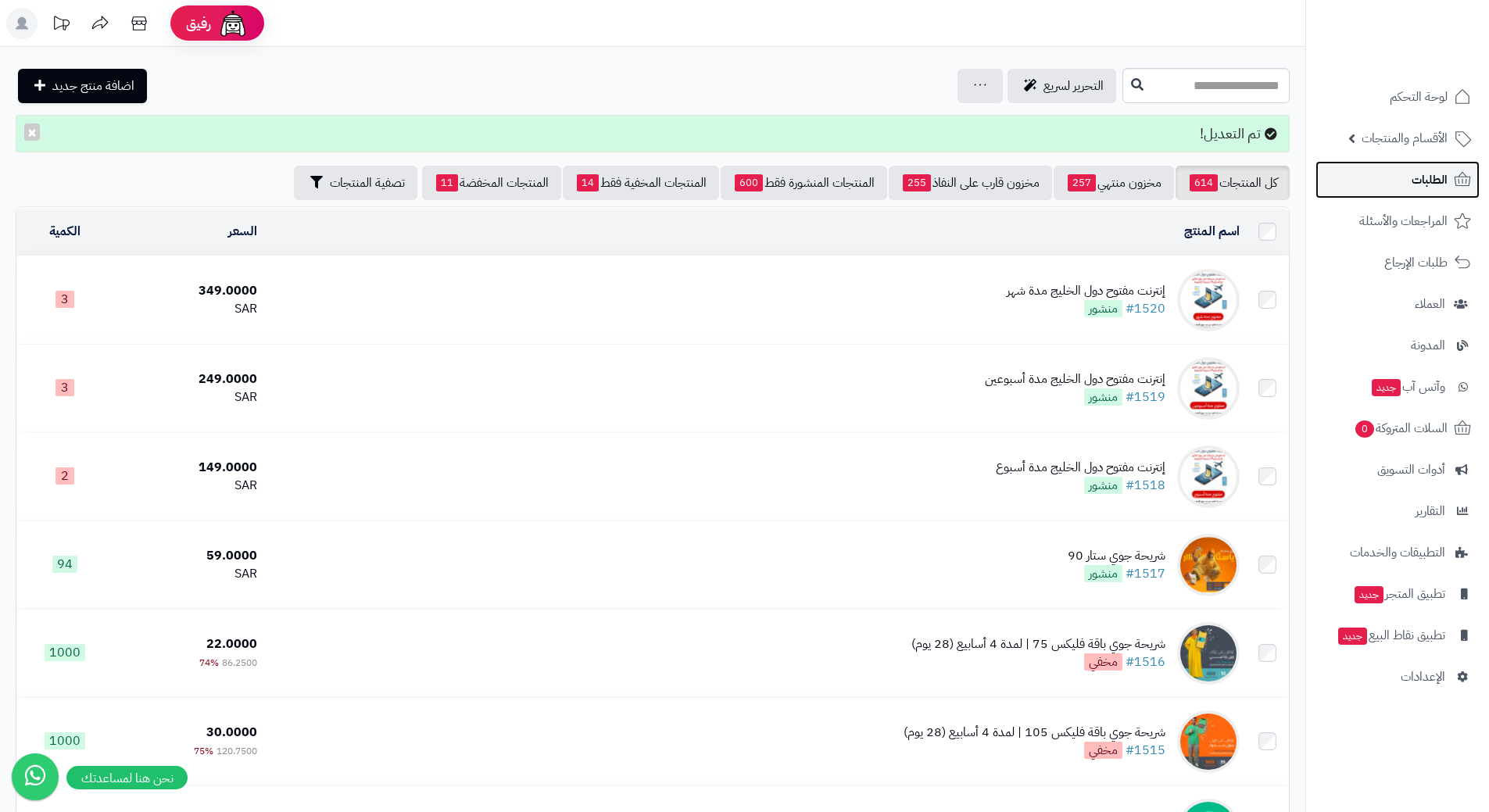
click at [1366, 170] on link "الطلبات" at bounding box center [1398, 179] width 164 height 38
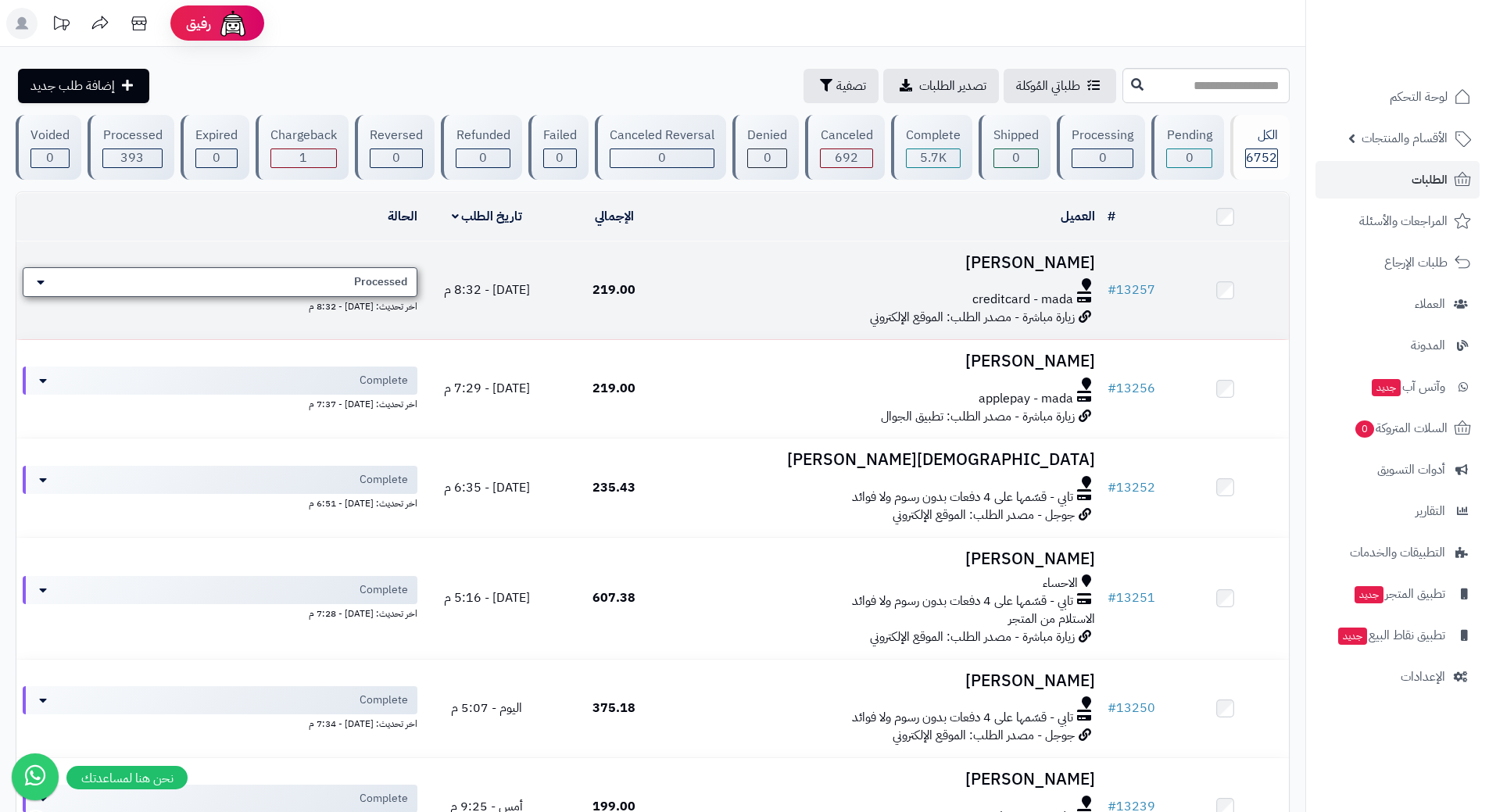
click at [380, 269] on div "Processed" at bounding box center [221, 282] width 395 height 30
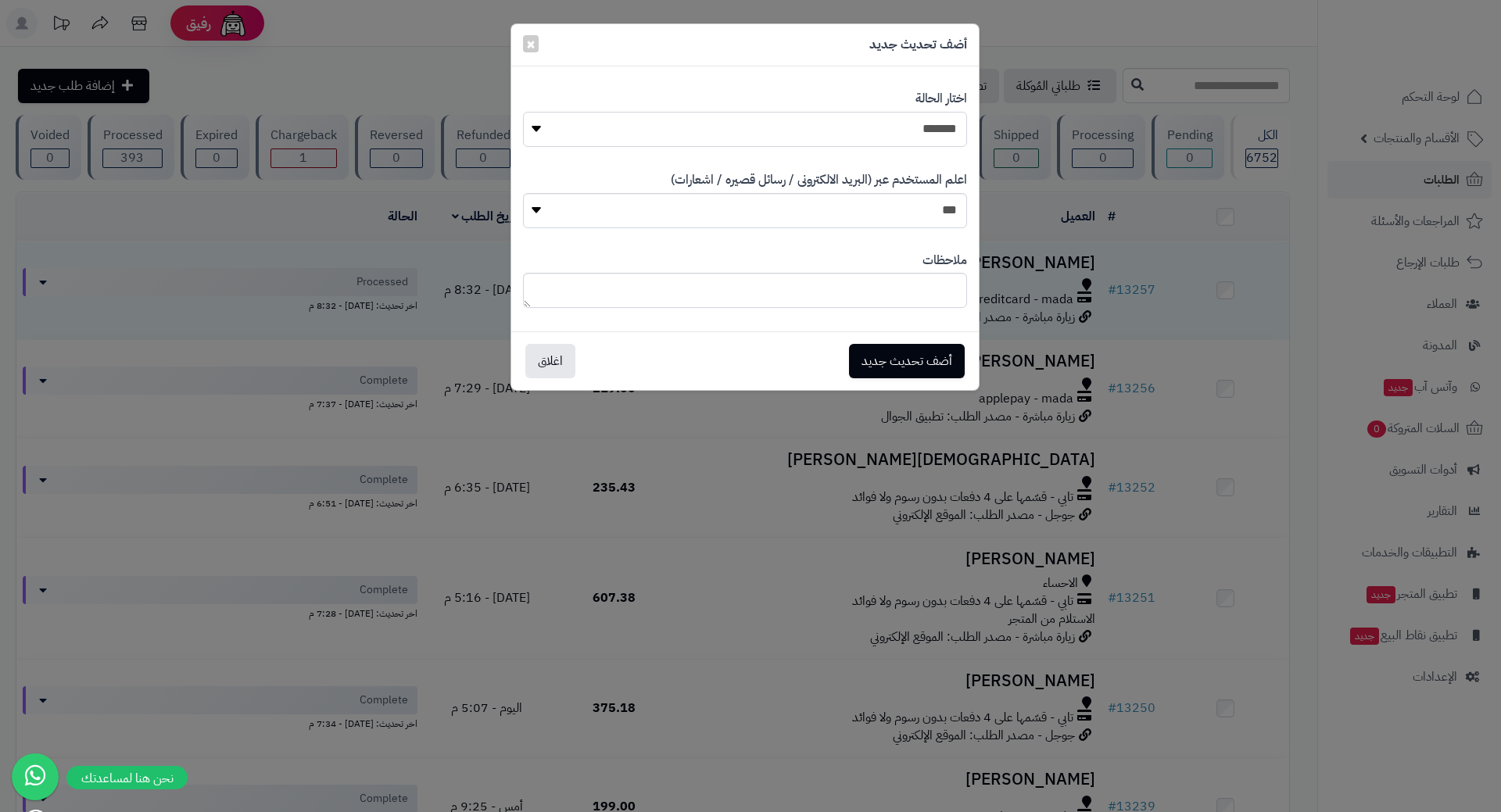
click at [866, 127] on select "**********" at bounding box center [745, 129] width 444 height 35
select select "*"
click at [523, 112] on select "**********" at bounding box center [745, 129] width 444 height 35
click at [886, 372] on button "أضف تحديث جديد" at bounding box center [906, 360] width 115 height 34
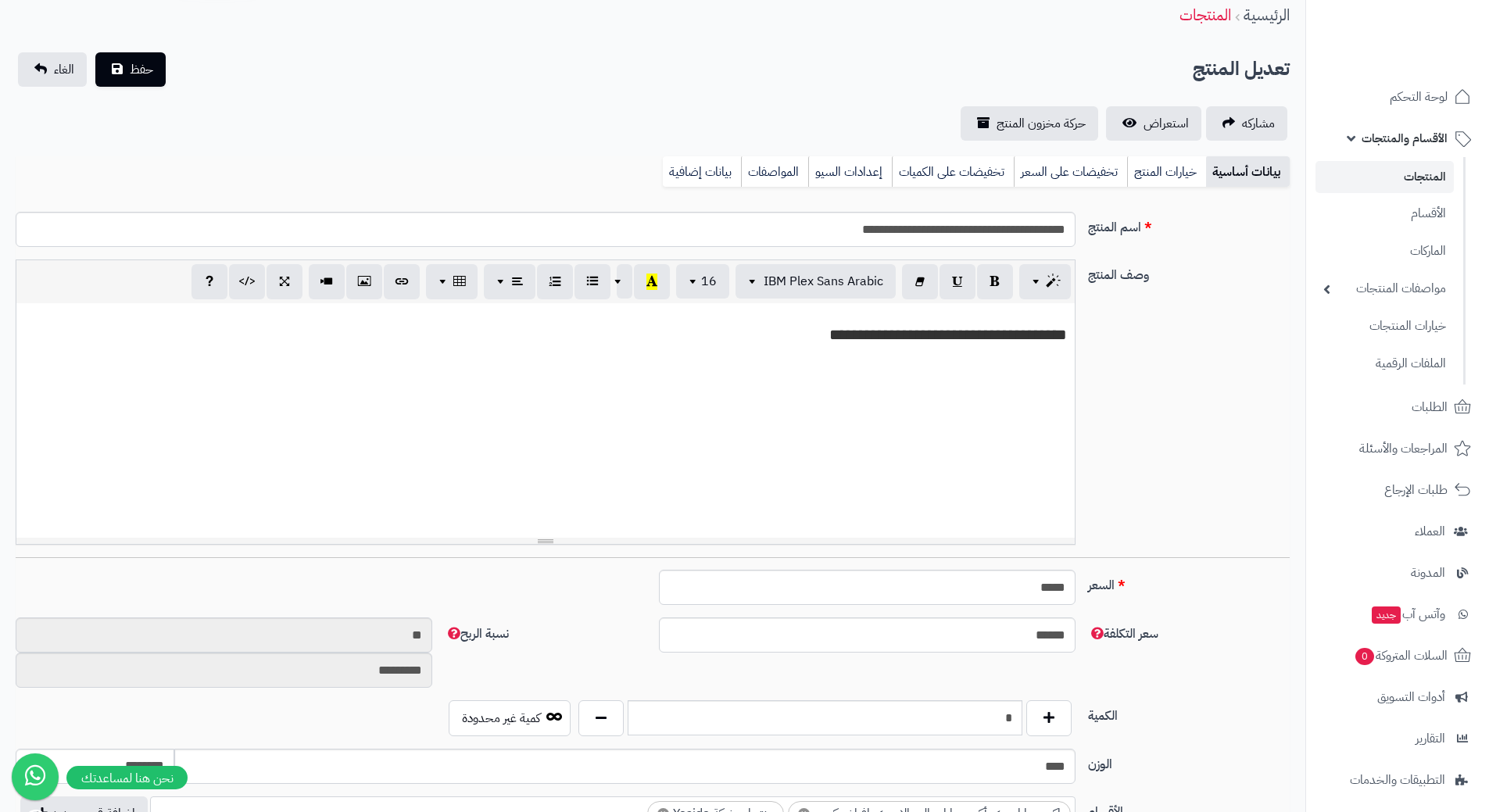
scroll to position [313, 0]
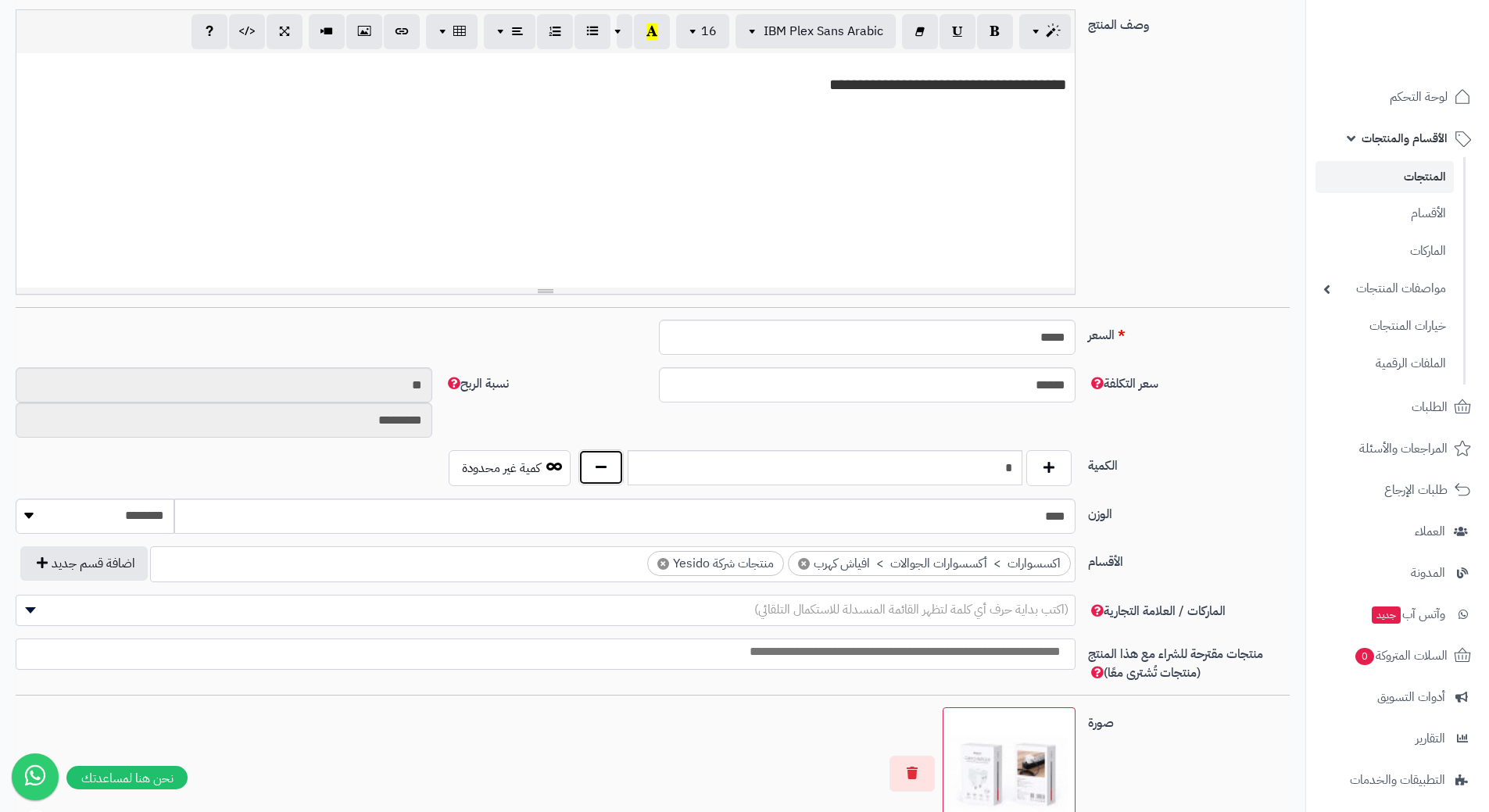
click at [592, 467] on button "button" at bounding box center [601, 468] width 45 height 36
type input "*"
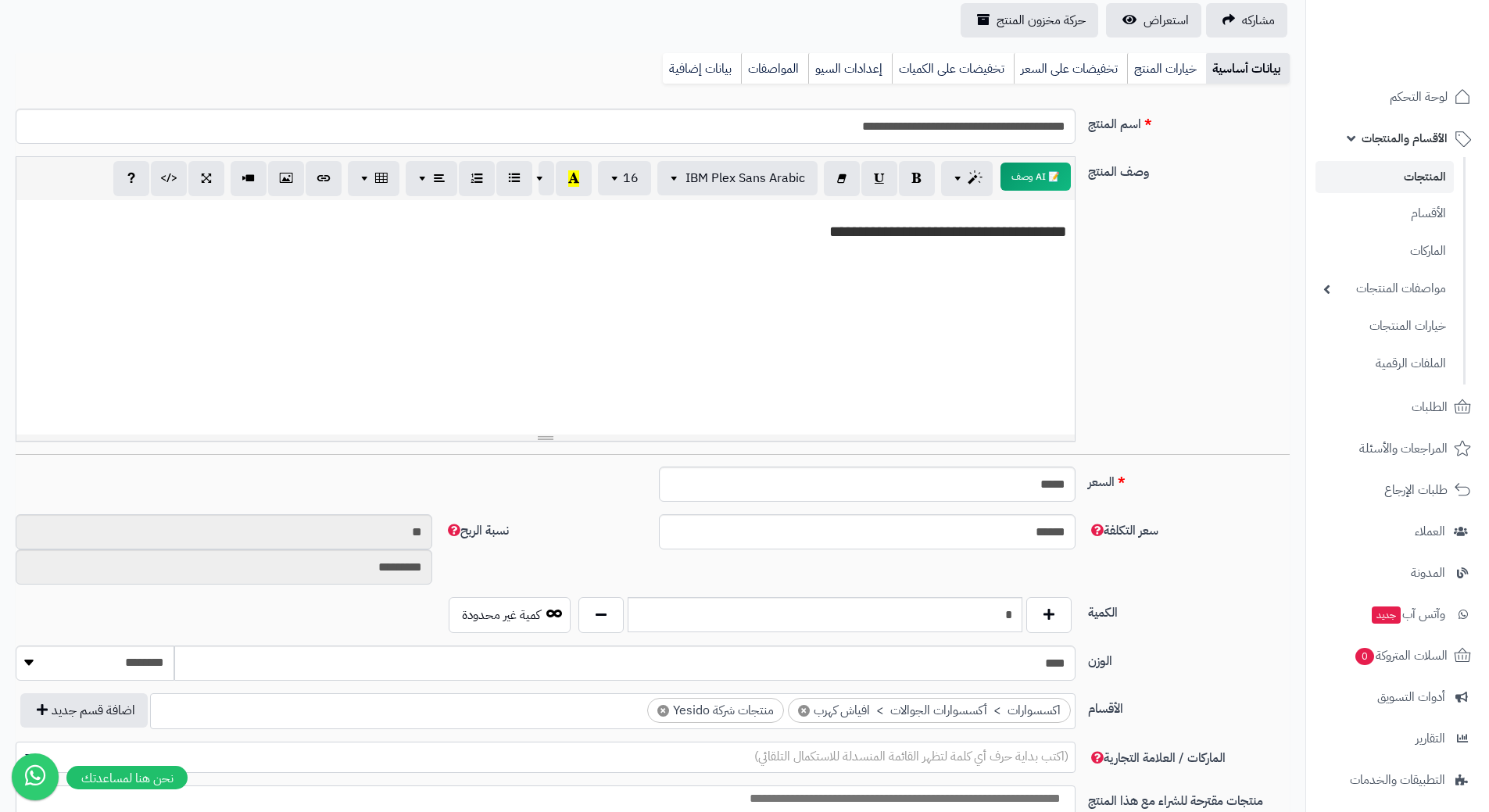
scroll to position [0, 0]
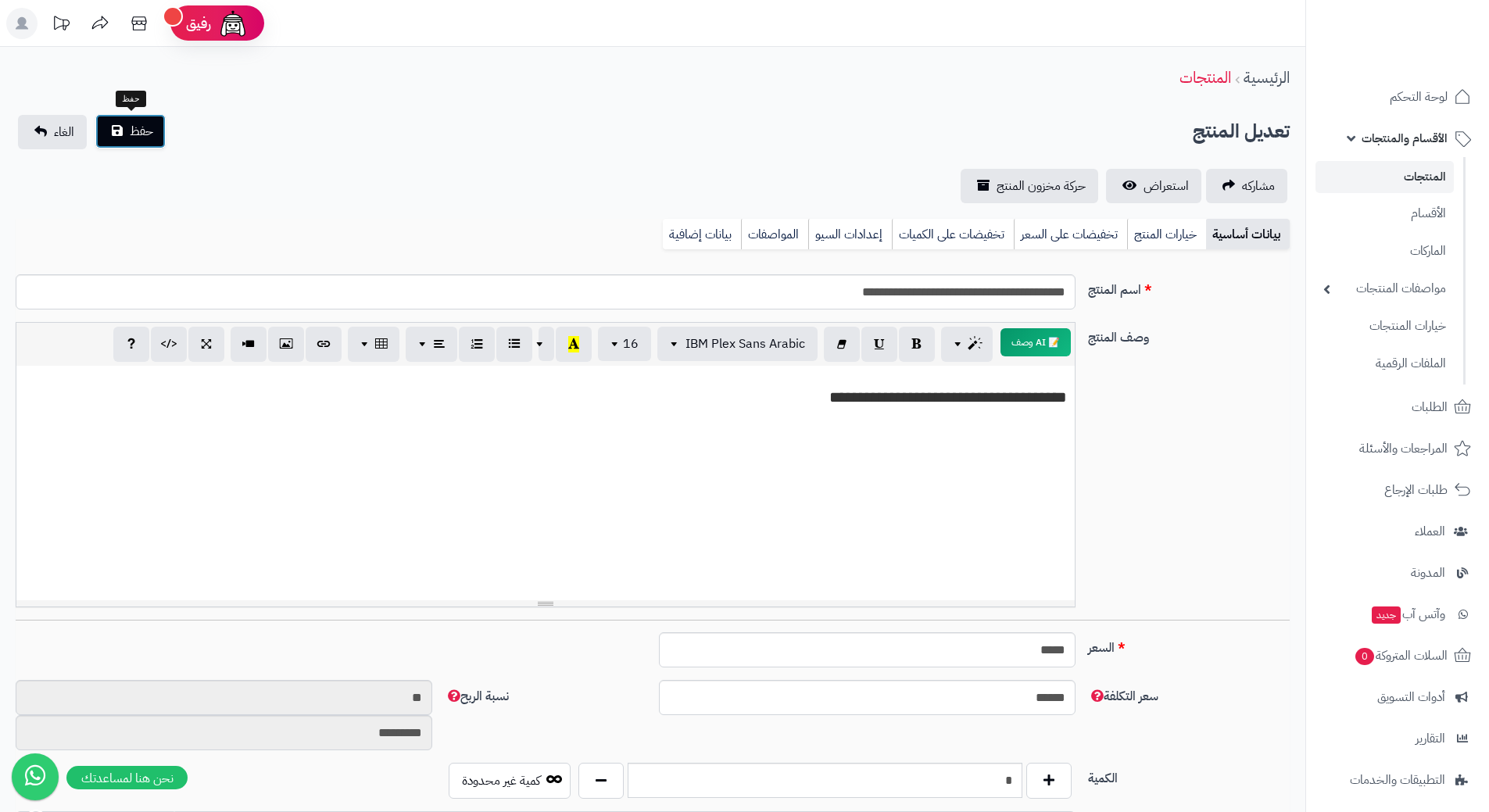
click at [132, 129] on span "حفظ" at bounding box center [141, 132] width 23 height 19
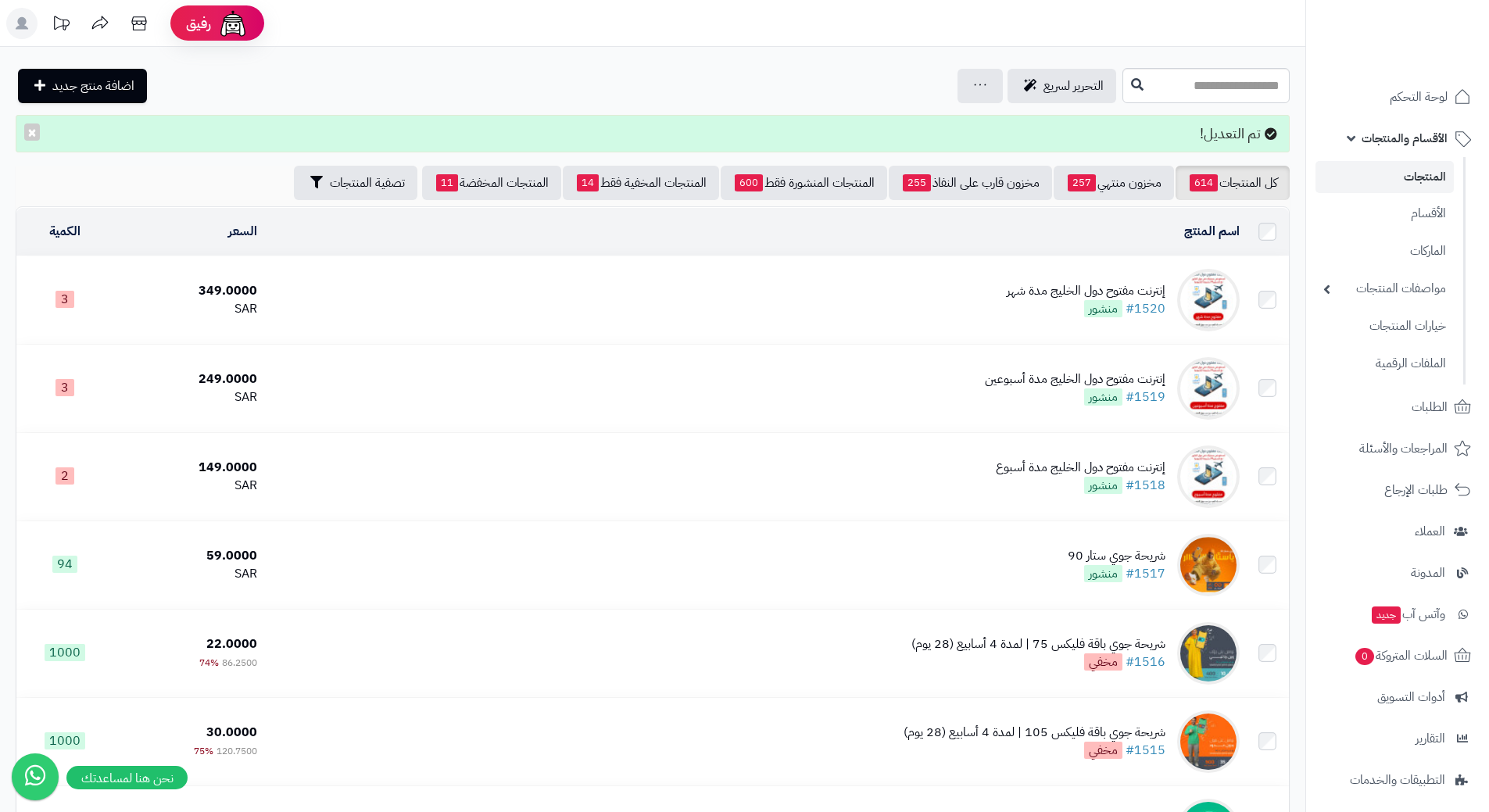
click at [1410, 142] on span "الأقسام والمنتجات" at bounding box center [1404, 138] width 86 height 22
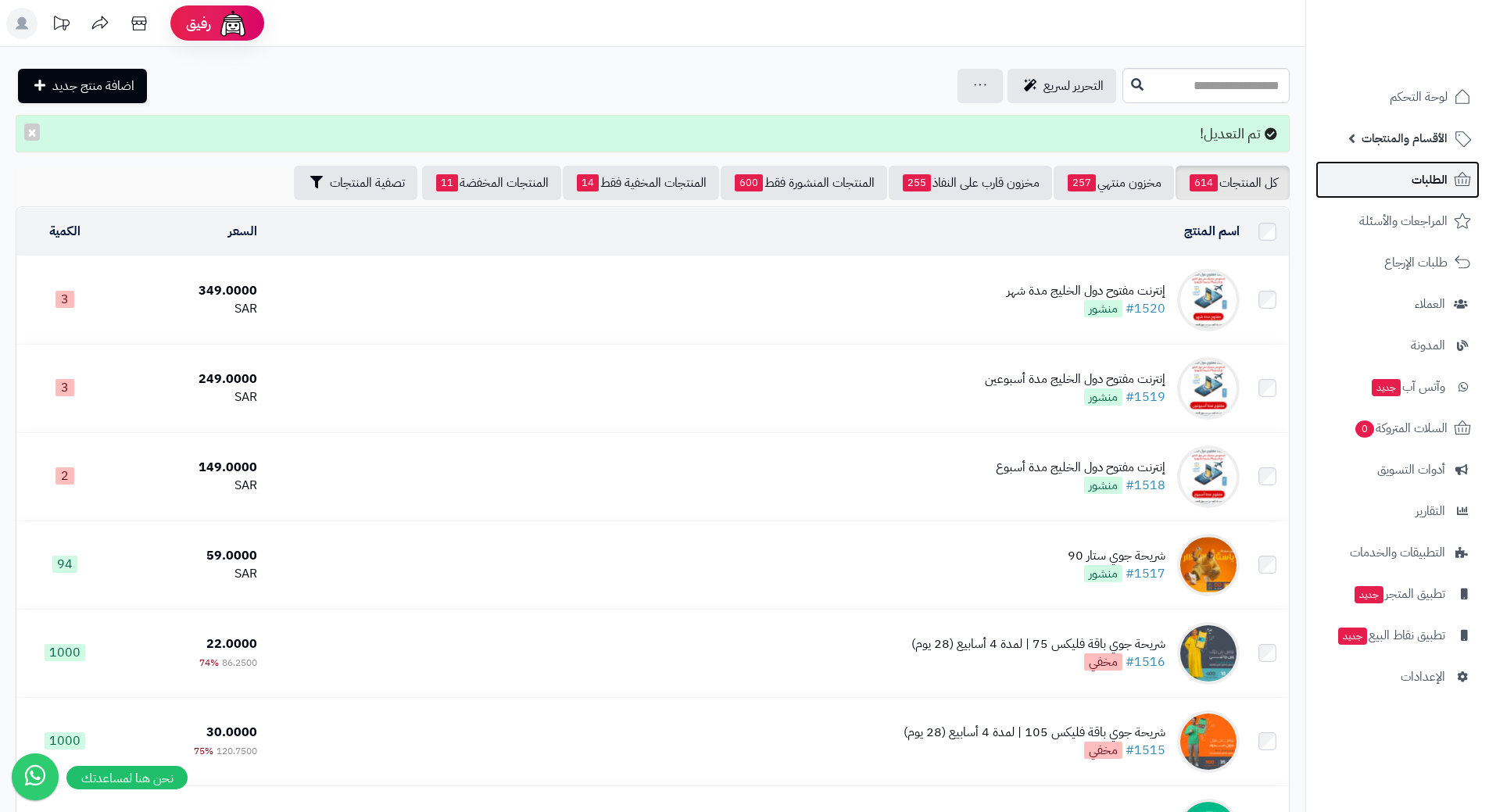
click at [1395, 178] on link "الطلبات" at bounding box center [1398, 179] width 164 height 38
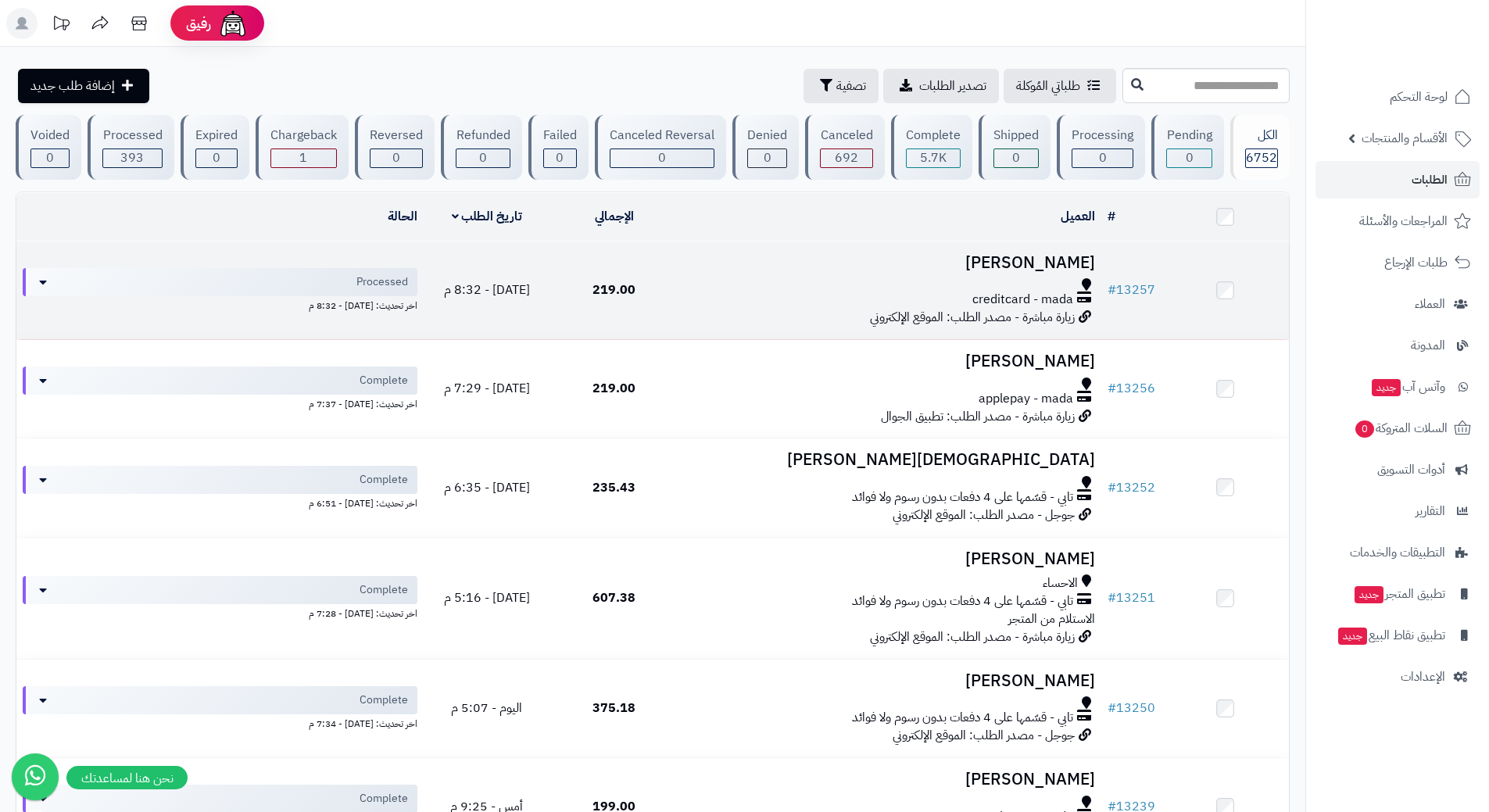
click at [780, 272] on td "[PERSON_NAME] creditcard - mada زيارة مباشرة - مصدر الطلب: الموقع الإلكتروني" at bounding box center [890, 291] width 424 height 97
click at [731, 279] on div at bounding box center [889, 285] width 411 height 13
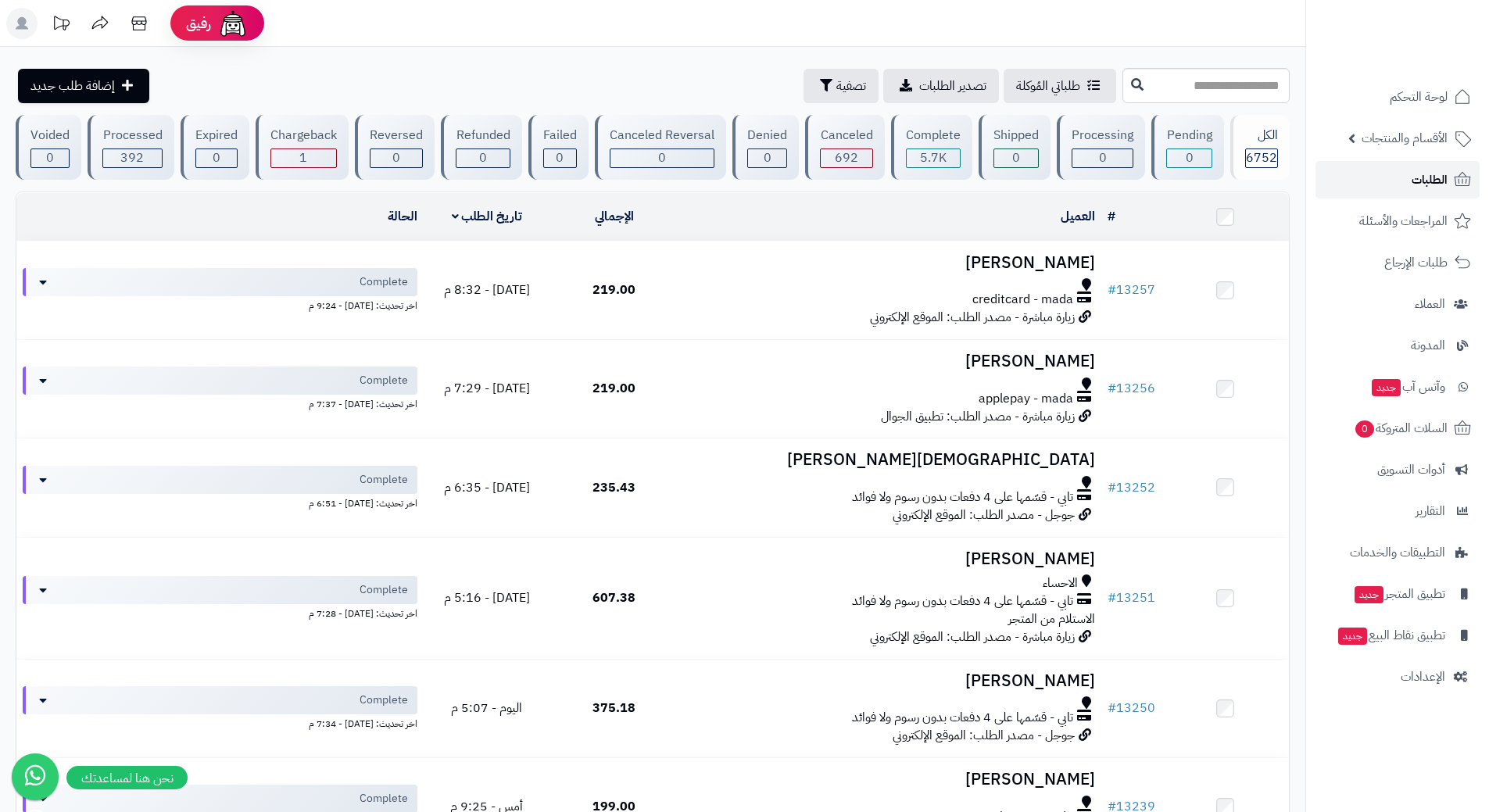
click at [1352, 179] on link "الطلبات" at bounding box center [1398, 179] width 164 height 38
click at [1368, 182] on link "الطلبات" at bounding box center [1398, 179] width 164 height 38
click at [1346, 173] on link "الطلبات" at bounding box center [1398, 179] width 164 height 38
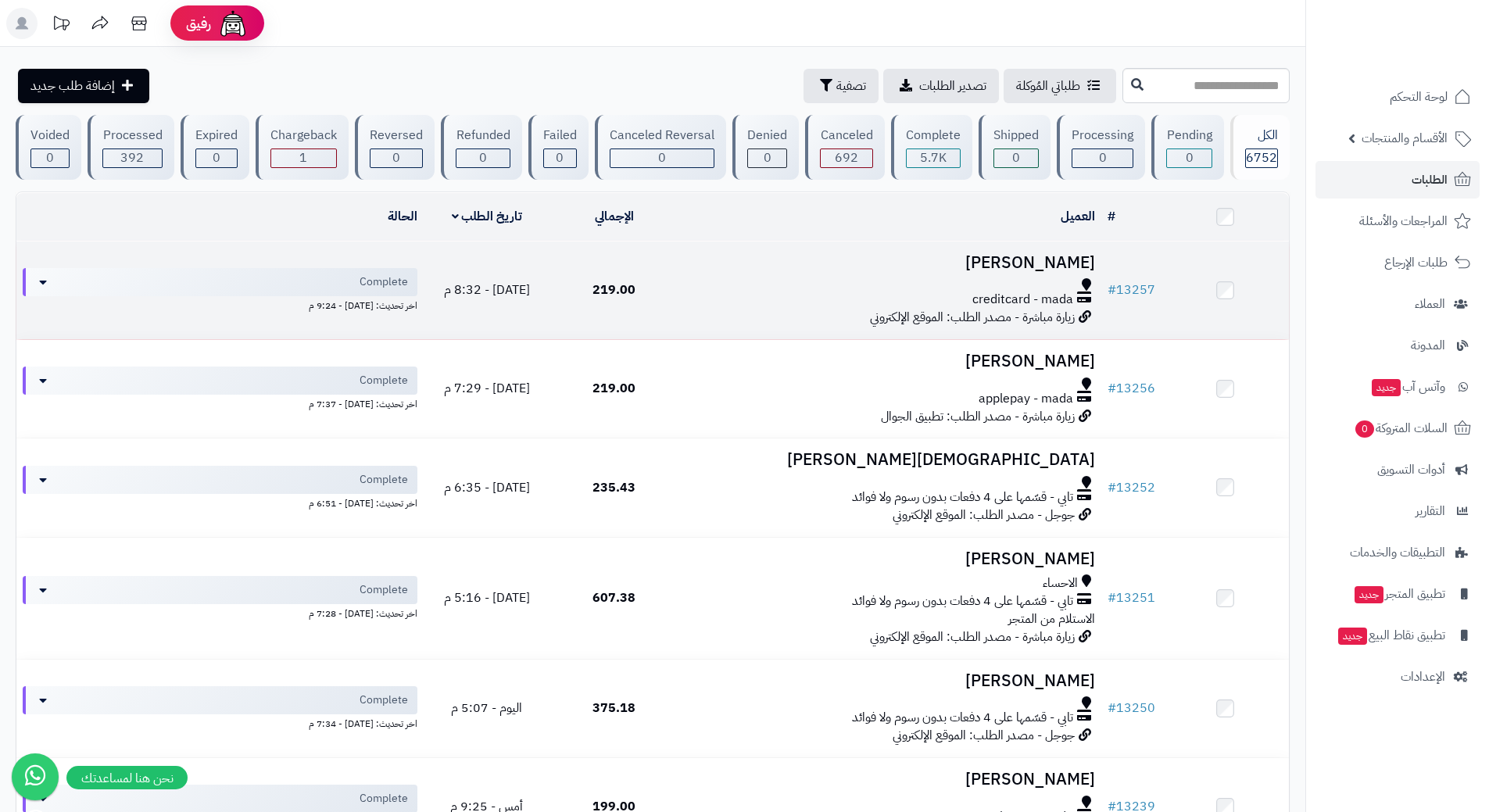
click at [757, 291] on div "creditcard - mada" at bounding box center [889, 299] width 411 height 18
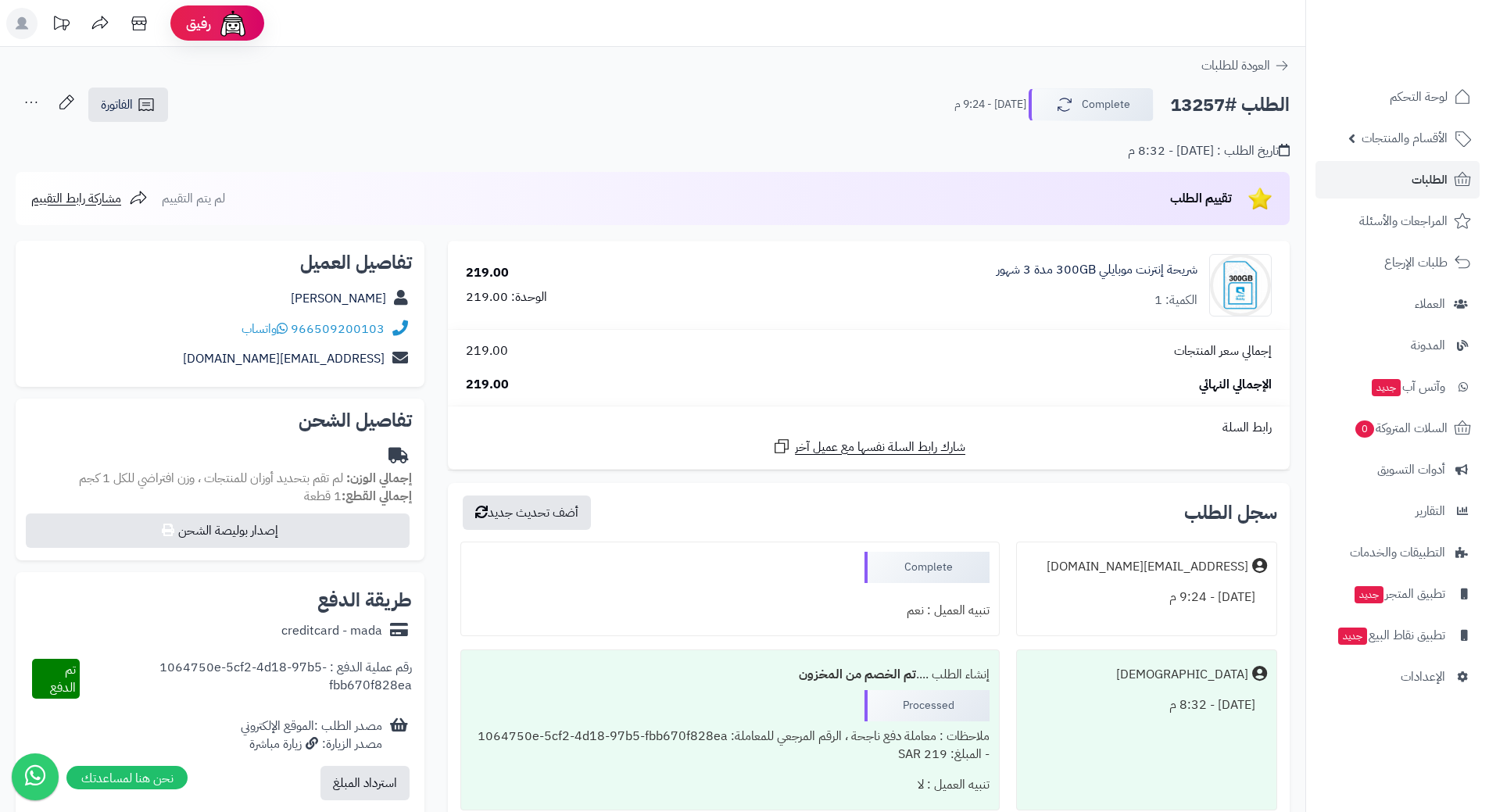
click at [1226, 105] on h2 "الطلب #13257" at bounding box center [1230, 104] width 120 height 32
copy div "الطلب #13257 Complete"
click at [288, 326] on icon at bounding box center [282, 328] width 11 height 13
